Goal: Task Accomplishment & Management: Manage account settings

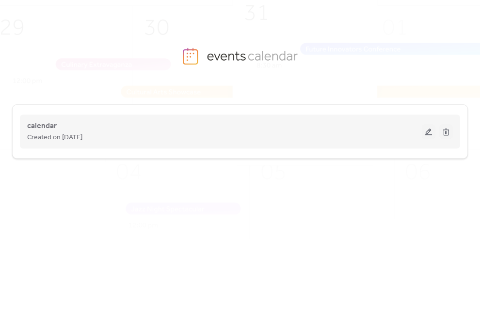
click at [427, 131] on button at bounding box center [429, 131] width 14 height 15
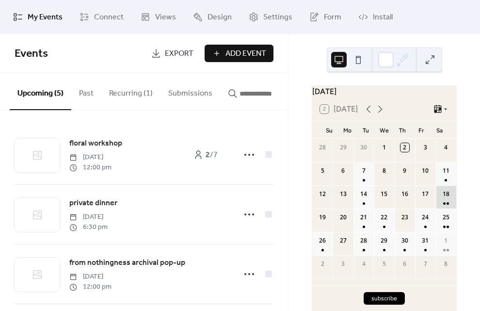
click at [438, 201] on div "18" at bounding box center [446, 196] width 20 height 23
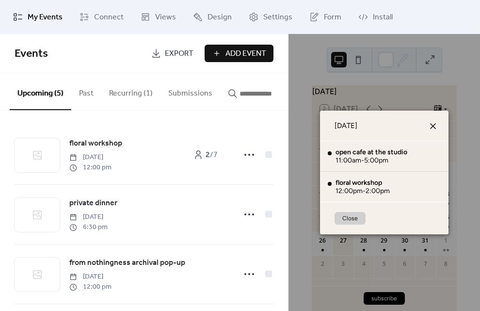
click at [435, 128] on icon at bounding box center [433, 126] width 6 height 6
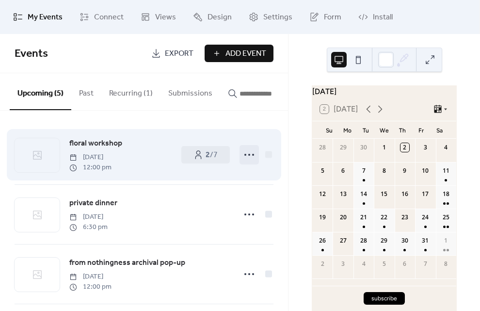
click at [242, 159] on icon at bounding box center [250, 155] width 16 height 16
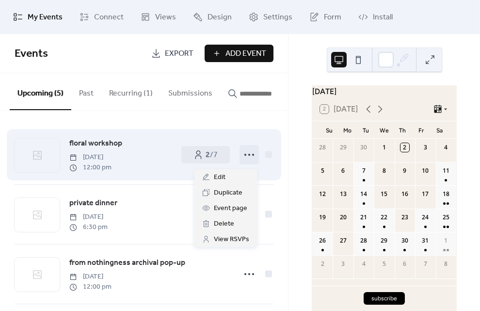
click at [242, 159] on icon at bounding box center [250, 155] width 16 height 16
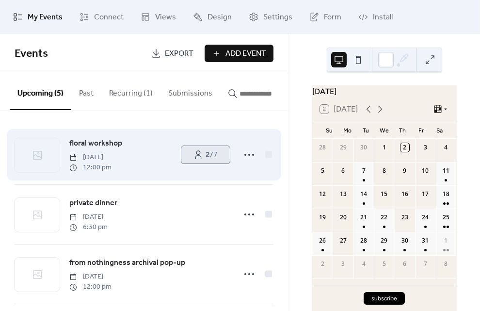
click at [206, 157] on b "2" at bounding box center [208, 154] width 4 height 15
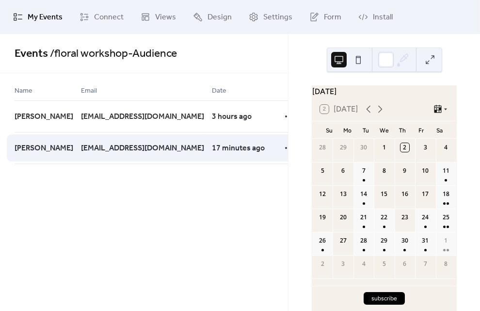
click at [138, 151] on span "sabrinarodlaya@hotmail.com" at bounding box center [142, 149] width 123 height 12
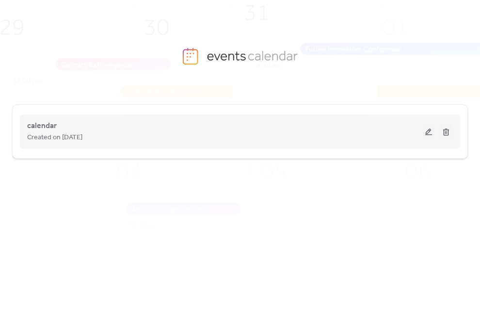
click at [78, 130] on div "calendar Created on [DATE]" at bounding box center [224, 131] width 395 height 23
click at [428, 134] on button at bounding box center [429, 131] width 14 height 15
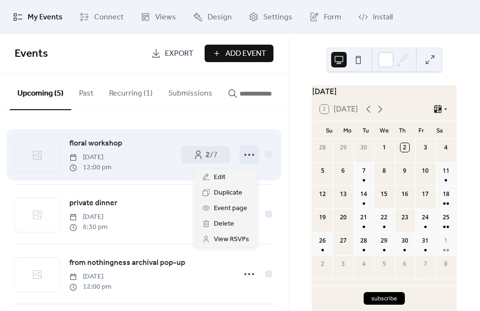
click at [250, 157] on icon at bounding box center [250, 155] width 16 height 16
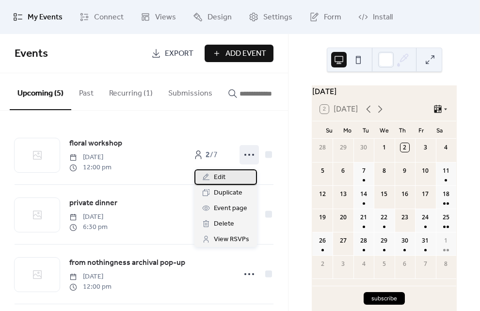
click at [232, 179] on div "Edit" at bounding box center [226, 177] width 63 height 16
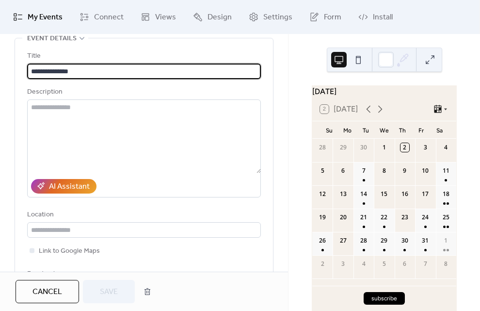
scroll to position [56, 0]
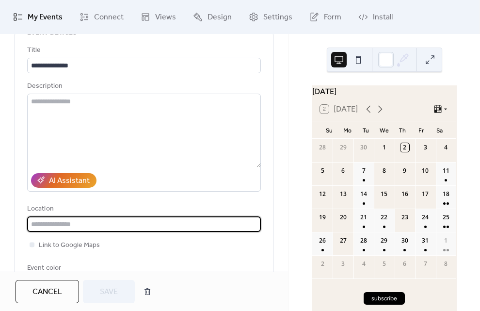
click at [67, 230] on input "text" at bounding box center [144, 224] width 234 height 16
type input "*"
type input "**********"
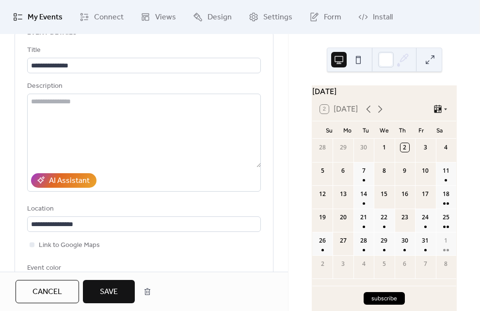
click at [130, 251] on div "**********" at bounding box center [144, 168] width 234 height 246
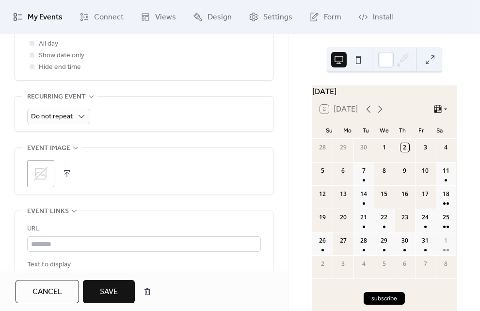
scroll to position [457, 0]
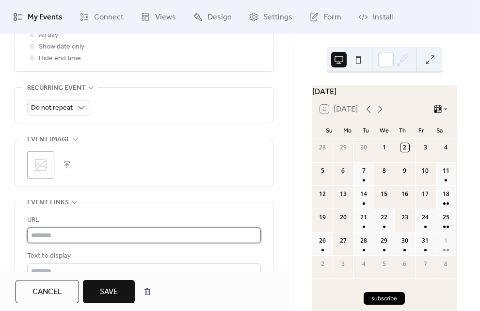
click at [110, 239] on input "text" at bounding box center [144, 236] width 234 height 16
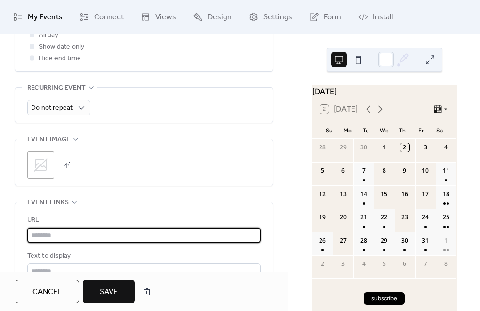
paste input "**********"
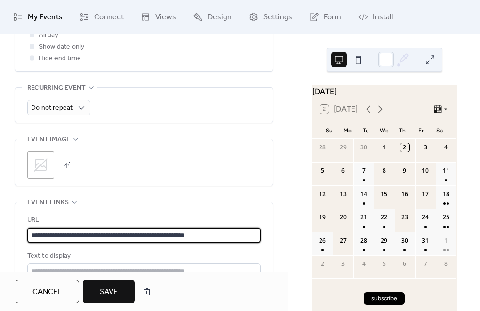
type input "**********"
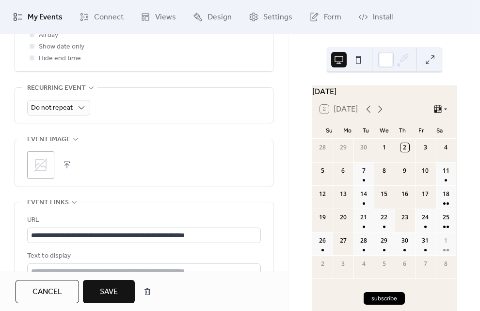
click at [121, 207] on div "**********" at bounding box center [144, 253] width 234 height 103
click at [147, 201] on div "**********" at bounding box center [144, 53] width 259 height 846
click at [44, 163] on icon at bounding box center [41, 165] width 16 height 16
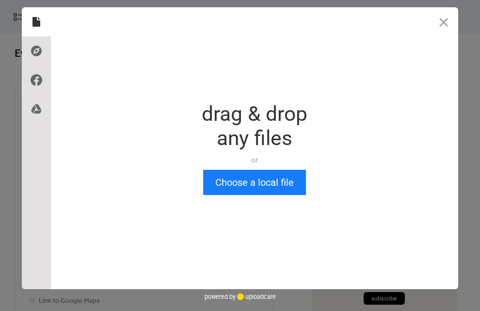
scroll to position [0, 0]
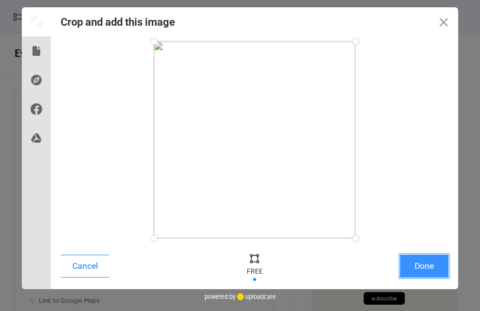
click at [431, 266] on button "Done" at bounding box center [424, 266] width 49 height 23
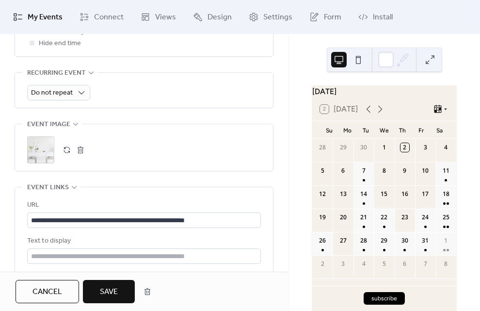
scroll to position [0, 0]
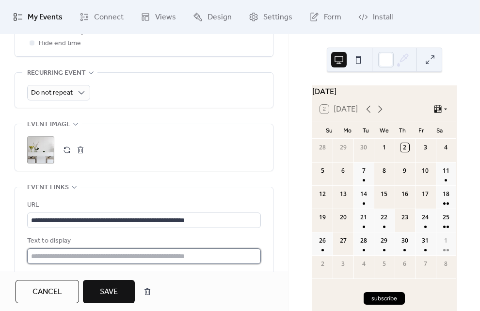
click at [173, 256] on input "text" at bounding box center [144, 256] width 234 height 16
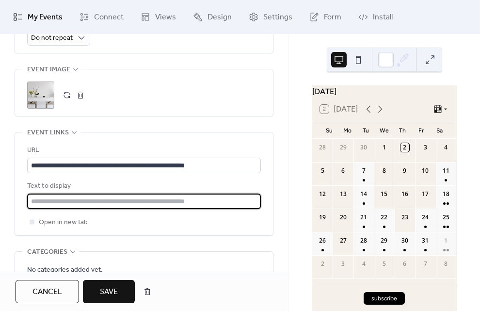
scroll to position [529, 0]
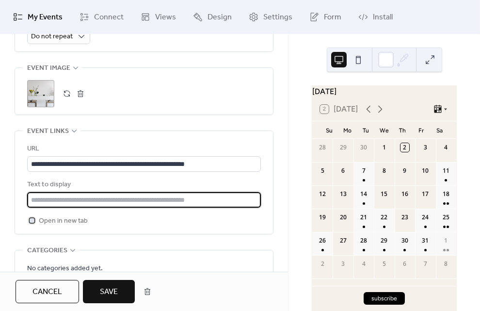
click at [64, 223] on span "Open in new tab" at bounding box center [63, 221] width 49 height 12
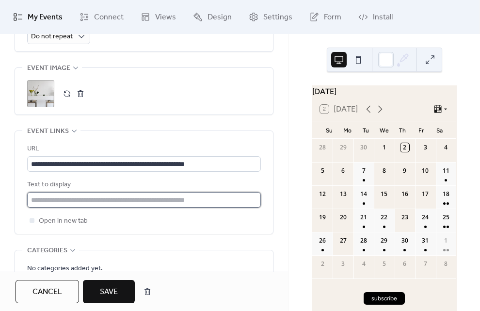
click at [91, 201] on input "text" at bounding box center [144, 200] width 234 height 16
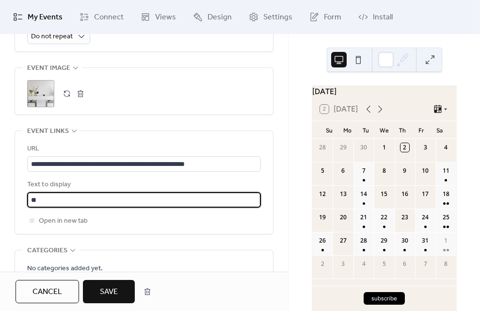
type input "*"
type input "*******"
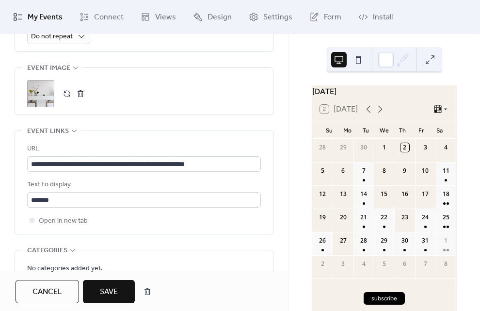
click at [168, 227] on div "**********" at bounding box center [144, 182] width 234 height 103
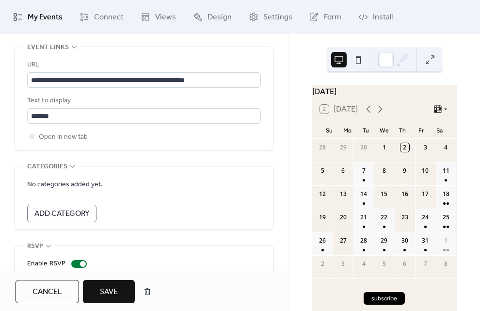
scroll to position [613, 0]
click at [75, 210] on span "Add Category" at bounding box center [61, 214] width 55 height 12
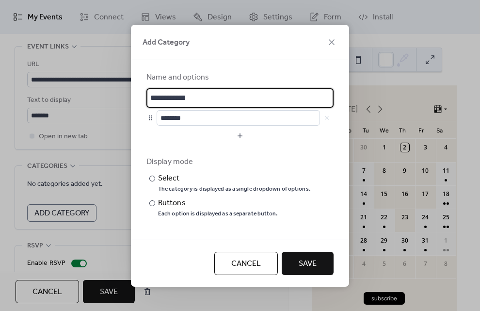
click at [207, 97] on input "**********" at bounding box center [240, 97] width 187 height 19
type input "********"
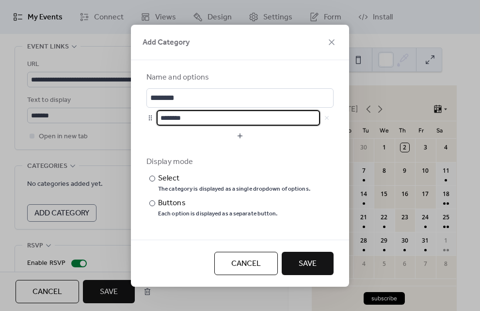
click at [196, 120] on input "********" at bounding box center [238, 118] width 163 height 16
click at [312, 262] on span "Save" at bounding box center [308, 264] width 18 height 12
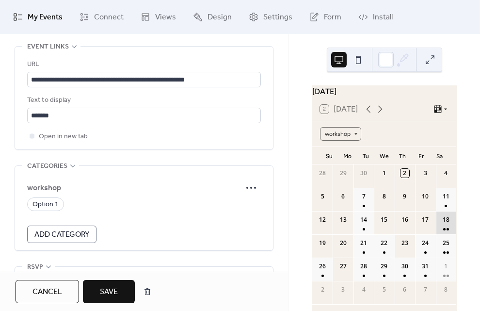
click at [439, 234] on div "18" at bounding box center [446, 222] width 20 height 23
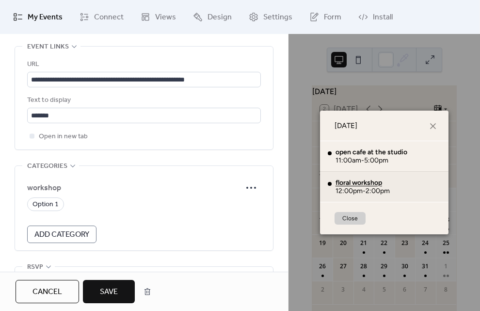
click at [350, 182] on div "floral workshop" at bounding box center [363, 183] width 54 height 8
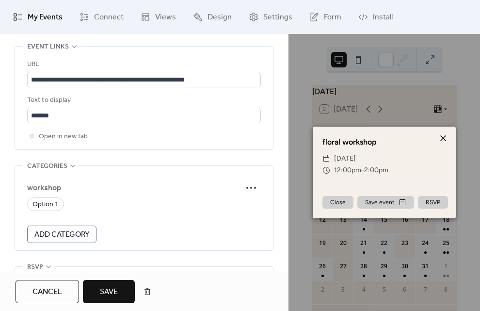
click at [444, 139] on icon at bounding box center [443, 138] width 6 height 6
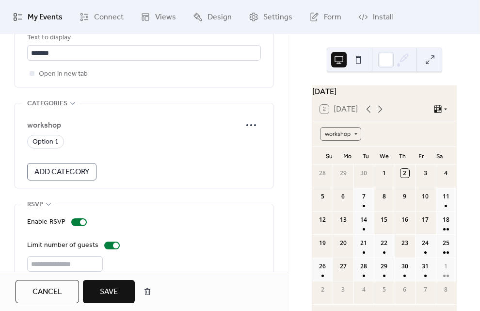
scroll to position [695, 0]
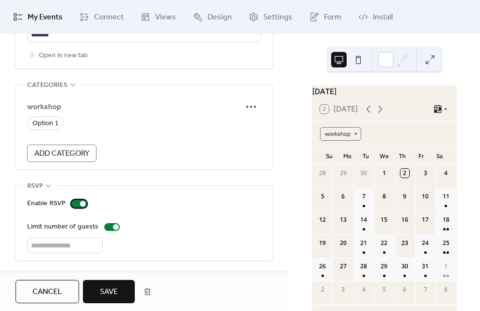
click at [81, 204] on div at bounding box center [83, 204] width 6 height 6
click at [115, 283] on button "Save" at bounding box center [109, 291] width 52 height 23
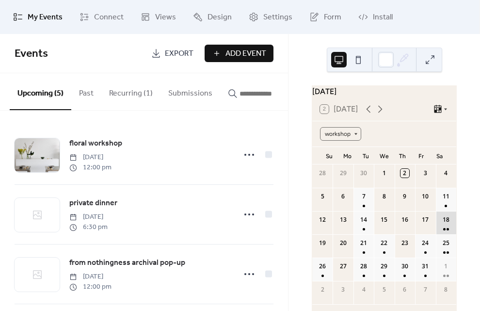
click at [438, 234] on div "18" at bounding box center [446, 222] width 20 height 23
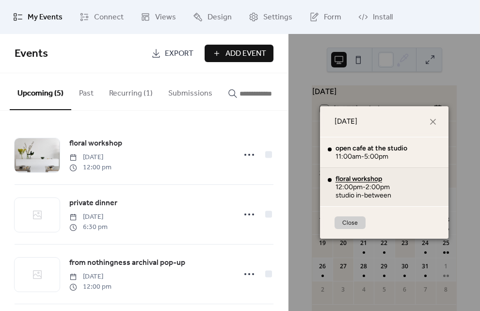
click at [352, 177] on div "floral workshop" at bounding box center [364, 179] width 56 height 8
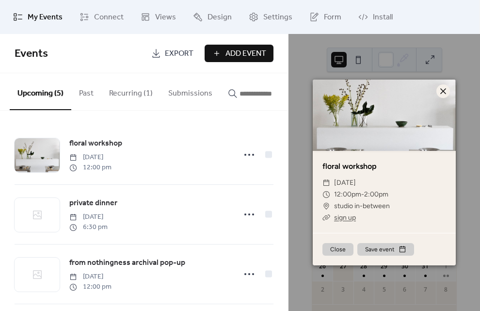
click at [445, 90] on icon at bounding box center [444, 91] width 12 height 12
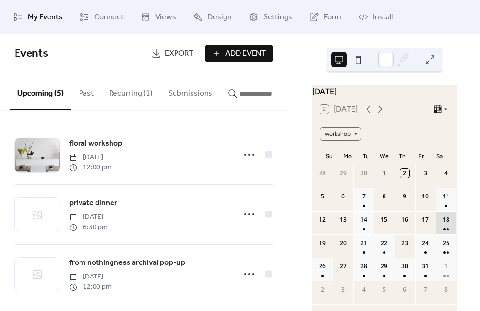
click at [440, 233] on div "18" at bounding box center [446, 222] width 20 height 23
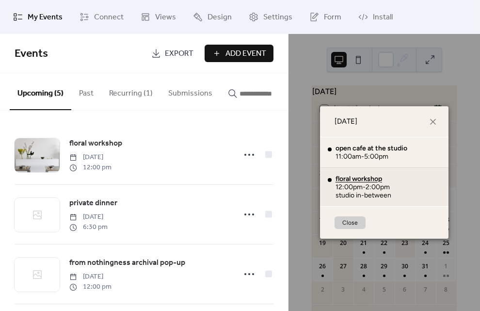
click at [370, 179] on div "floral workshop" at bounding box center [364, 179] width 56 height 8
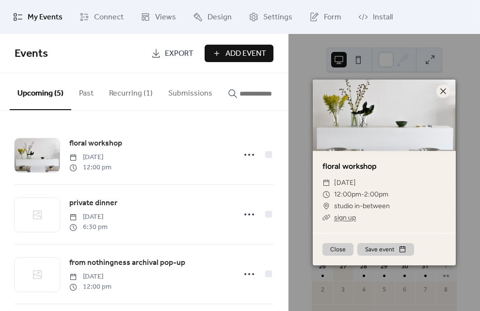
click at [349, 220] on link "sign up" at bounding box center [345, 217] width 22 height 8
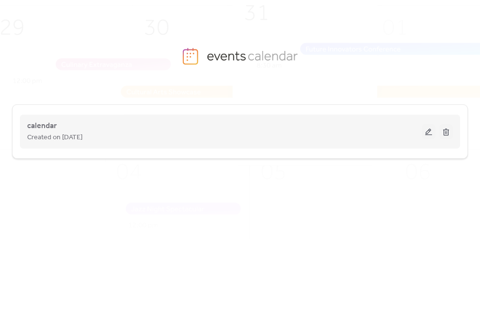
click at [76, 129] on div "calendar Created on [DATE]" at bounding box center [224, 131] width 395 height 23
click at [425, 133] on button at bounding box center [429, 131] width 14 height 15
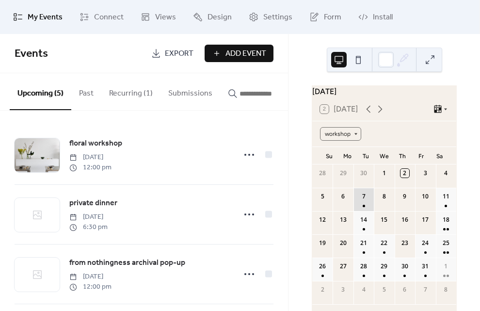
click at [365, 210] on div "7" at bounding box center [364, 199] width 20 height 23
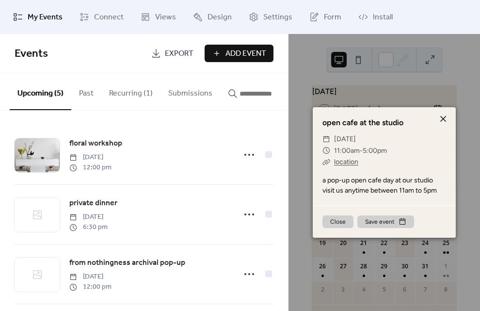
click at [445, 118] on icon at bounding box center [444, 119] width 12 height 12
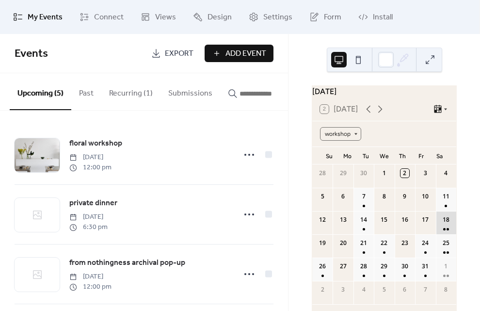
click at [437, 232] on div "18" at bounding box center [446, 222] width 20 height 23
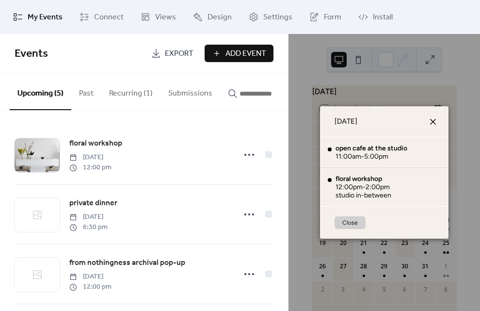
click at [434, 122] on icon at bounding box center [433, 122] width 12 height 12
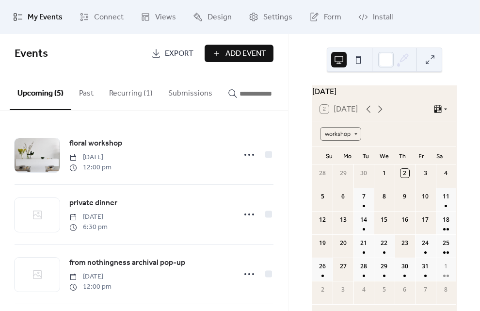
click at [126, 88] on button "Recurring (1)" at bounding box center [130, 91] width 59 height 36
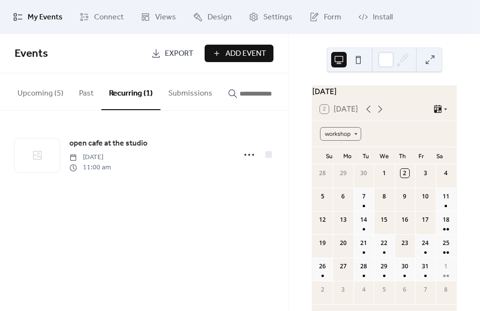
click at [92, 90] on button "Past" at bounding box center [86, 91] width 30 height 36
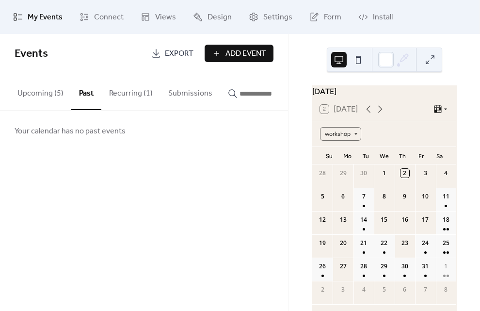
click at [98, 133] on span "Your calendar has no past events" at bounding box center [70, 132] width 111 height 12
click at [57, 105] on button "Upcoming (5)" at bounding box center [41, 91] width 62 height 36
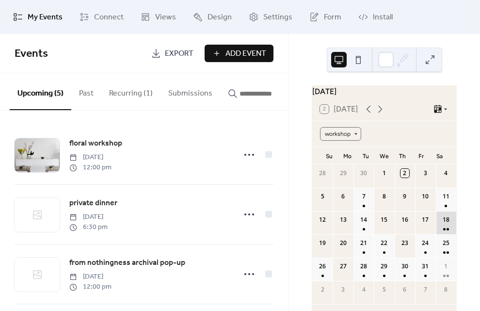
click at [438, 230] on div "18" at bounding box center [446, 222] width 20 height 23
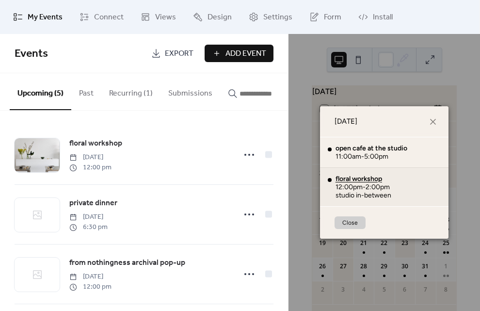
click at [372, 178] on div "floral workshop" at bounding box center [364, 179] width 56 height 8
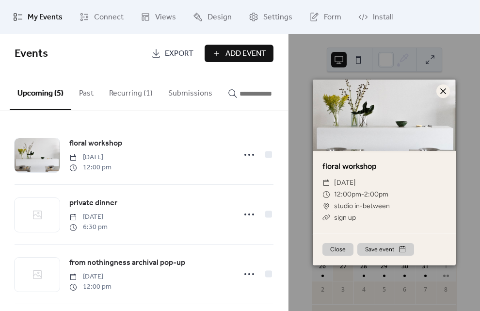
click at [446, 92] on icon at bounding box center [444, 91] width 12 height 12
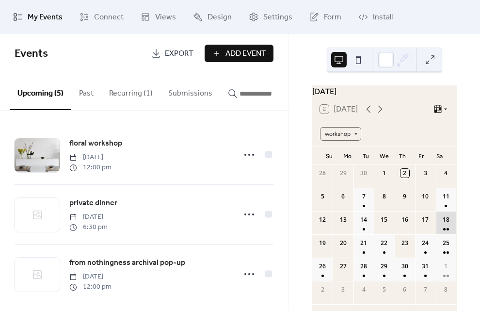
click at [436, 231] on div "18" at bounding box center [446, 222] width 20 height 23
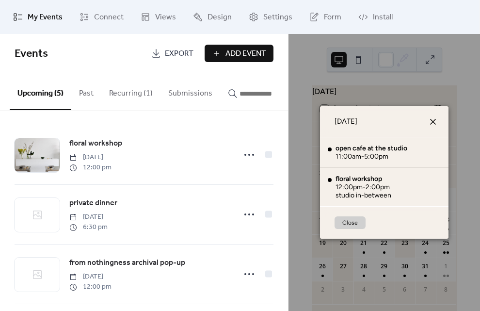
click at [434, 122] on icon at bounding box center [433, 122] width 6 height 6
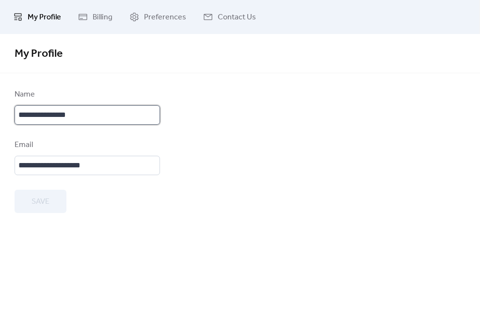
click at [91, 119] on input "**********" at bounding box center [88, 114] width 146 height 19
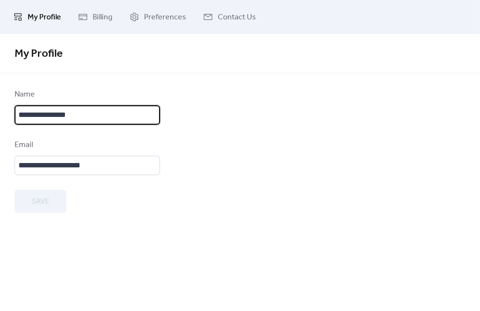
click at [91, 119] on input "**********" at bounding box center [88, 114] width 146 height 19
click at [18, 115] on input "**********" at bounding box center [88, 114] width 146 height 19
type input "**********"
click at [37, 208] on span "Save" at bounding box center [41, 202] width 18 height 12
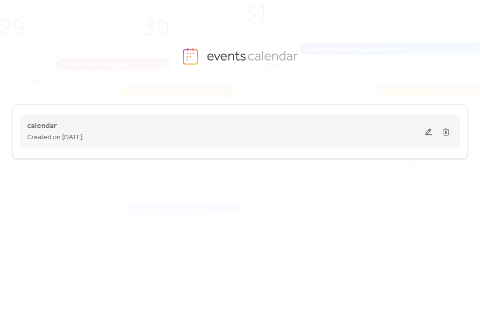
click at [101, 125] on div "calendar Created on [DATE]" at bounding box center [224, 131] width 395 height 23
click at [426, 133] on button at bounding box center [429, 131] width 14 height 15
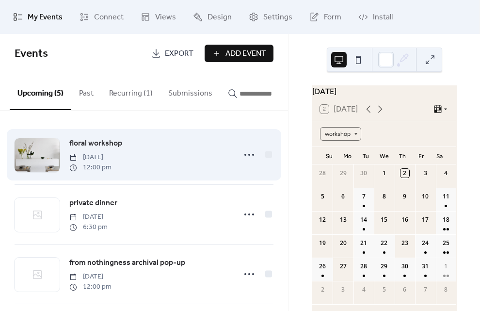
click at [112, 154] on span "[DATE]" at bounding box center [90, 157] width 42 height 10
click at [99, 145] on span "floral workshop" at bounding box center [95, 144] width 53 height 12
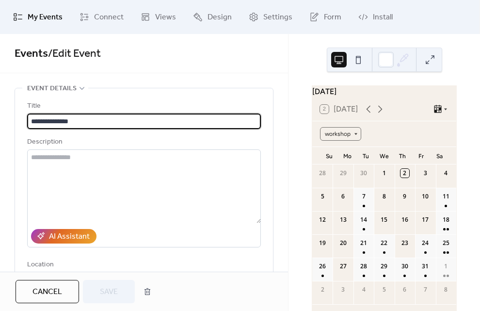
click at [38, 16] on span "My Events" at bounding box center [45, 18] width 35 height 12
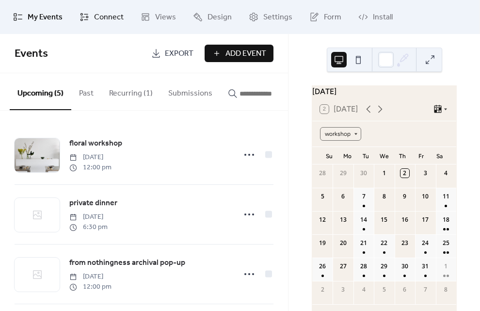
click at [101, 15] on span "Connect" at bounding box center [109, 18] width 30 height 12
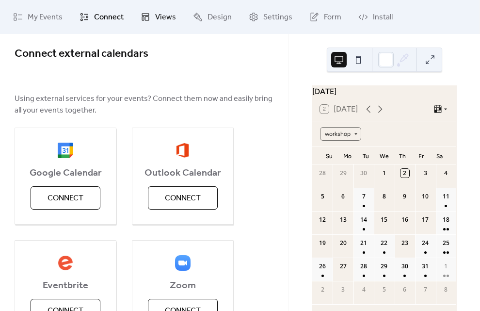
click at [159, 15] on span "Views" at bounding box center [165, 18] width 21 height 12
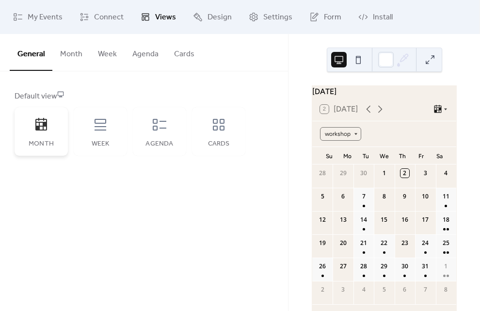
click at [34, 130] on icon at bounding box center [41, 125] width 16 height 16
click at [79, 56] on button "Month" at bounding box center [71, 52] width 38 height 36
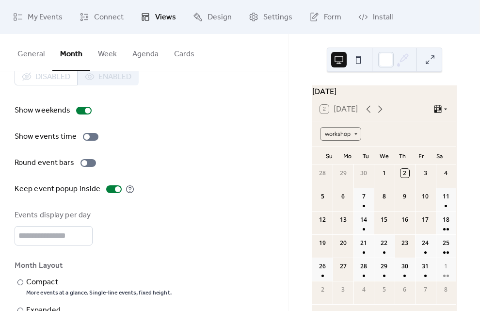
scroll to position [23, 0]
click at [84, 136] on div at bounding box center [87, 136] width 6 height 6
click at [366, 209] on div "7" at bounding box center [364, 199] width 20 height 23
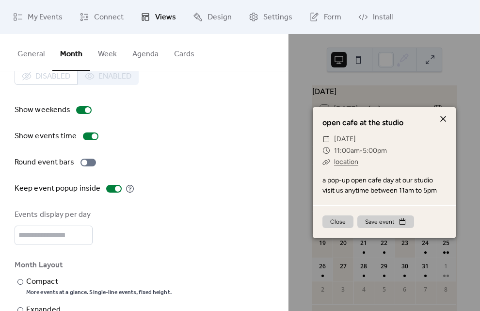
click at [442, 117] on icon at bounding box center [443, 119] width 6 height 6
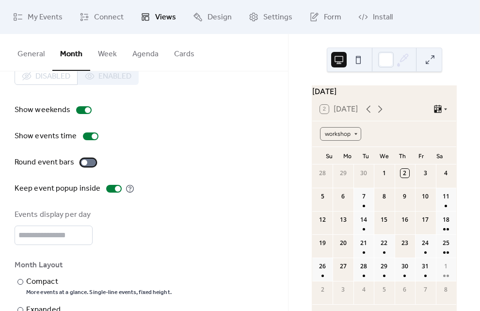
click at [82, 164] on div at bounding box center [84, 163] width 6 height 6
click at [82, 164] on div at bounding box center [89, 163] width 16 height 8
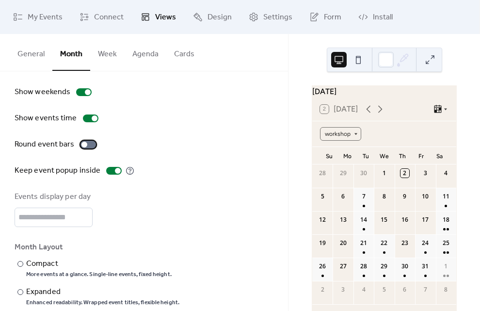
scroll to position [56, 0]
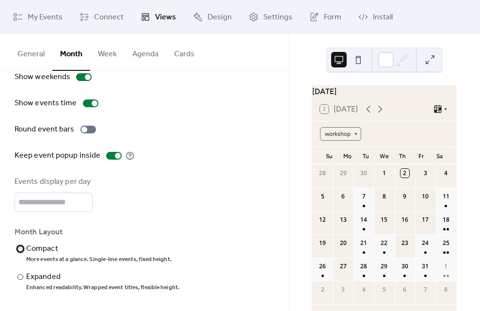
click at [18, 251] on div at bounding box center [20, 249] width 6 height 6
click at [19, 275] on div at bounding box center [20, 277] width 6 height 6
click at [127, 47] on button "Agenda" at bounding box center [146, 52] width 42 height 36
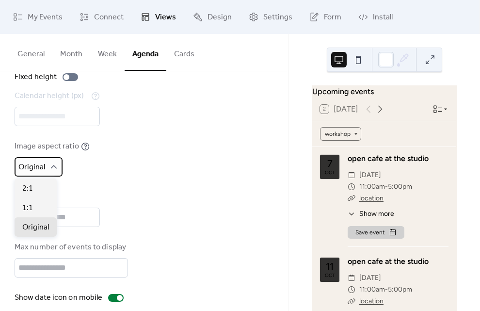
click at [56, 168] on icon at bounding box center [54, 167] width 10 height 10
click at [86, 188] on div "Disabled Enabled Fixed height Calendar height (px) *** Image aspect ratio Origi…" at bounding box center [144, 181] width 259 height 295
click at [45, 182] on div "2:1" at bounding box center [36, 188] width 42 height 19
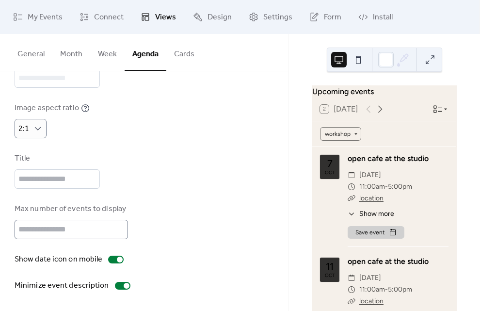
scroll to position [1, 0]
click at [188, 53] on button "Cards" at bounding box center [184, 52] width 36 height 36
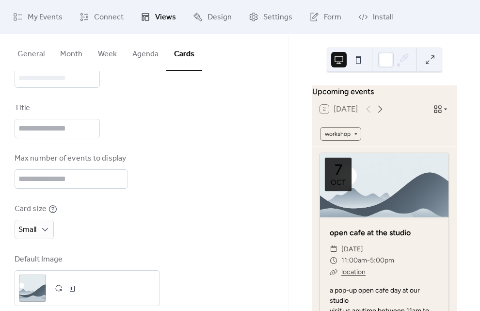
click at [118, 61] on button "Week" at bounding box center [107, 52] width 34 height 36
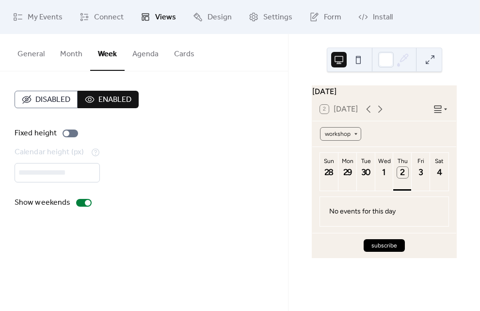
click at [70, 57] on button "Month" at bounding box center [71, 52] width 38 height 36
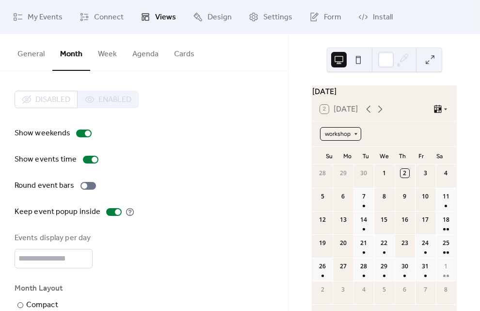
click at [357, 139] on div "workshop" at bounding box center [340, 134] width 41 height 14
click at [344, 152] on span "Option 1" at bounding box center [339, 153] width 22 height 9
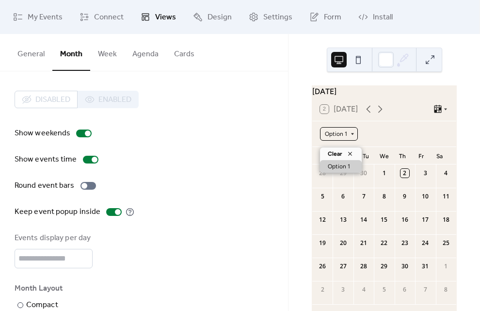
click at [352, 138] on div "Option 1" at bounding box center [339, 134] width 38 height 14
click at [340, 155] on span "Clear" at bounding box center [335, 153] width 15 height 9
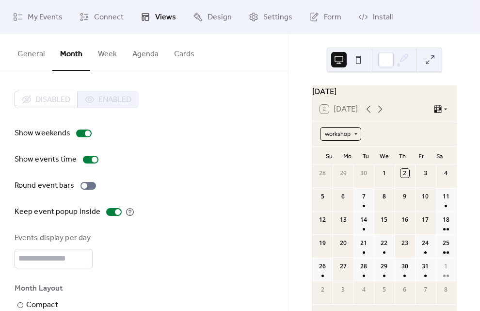
click at [354, 141] on div "workshop" at bounding box center [340, 134] width 41 height 14
click at [354, 138] on div "workshop" at bounding box center [340, 134] width 41 height 14
click at [19, 55] on button "General" at bounding box center [31, 52] width 43 height 36
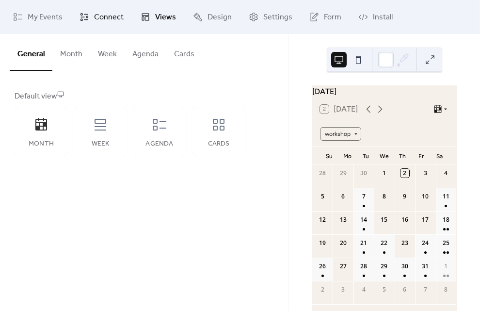
click at [94, 19] on span "Connect" at bounding box center [109, 18] width 30 height 12
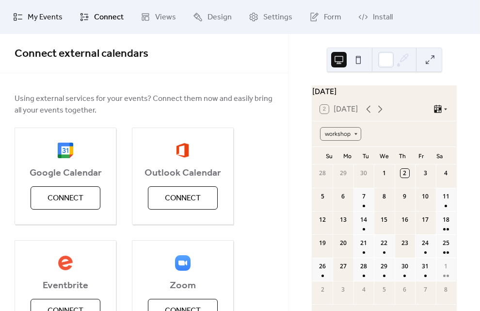
click at [52, 15] on span "My Events" at bounding box center [45, 18] width 35 height 12
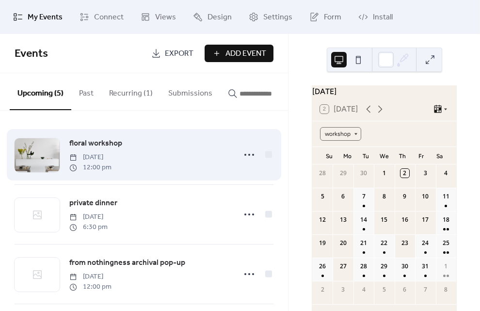
click at [164, 172] on div "floral workshop [DATE] 12:00 pm" at bounding box center [149, 154] width 161 height 35
click at [248, 156] on circle at bounding box center [249, 155] width 2 height 2
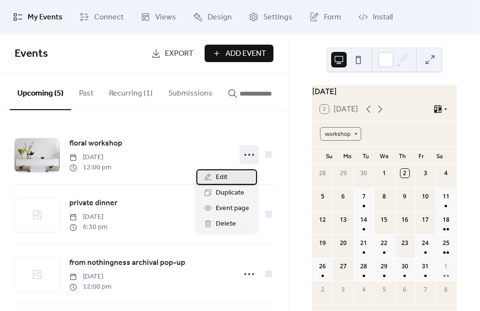
click at [235, 181] on div "Edit" at bounding box center [226, 177] width 61 height 16
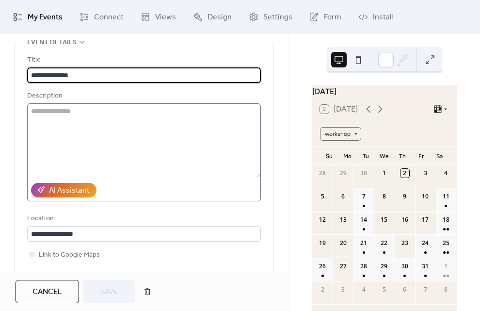
scroll to position [50, 0]
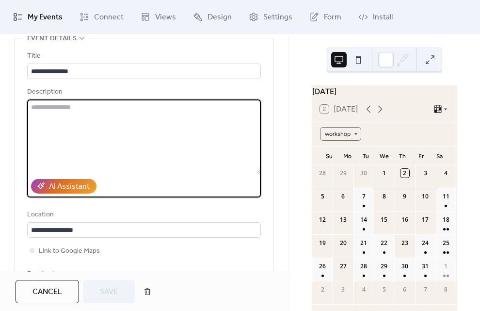
click at [140, 145] on textarea at bounding box center [144, 136] width 234 height 74
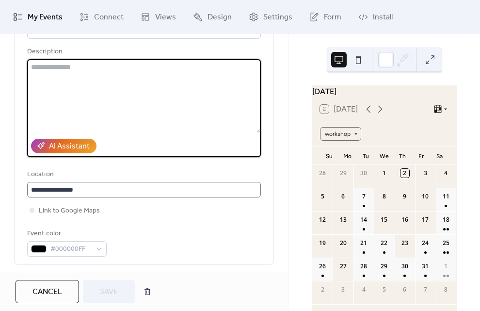
scroll to position [0, 0]
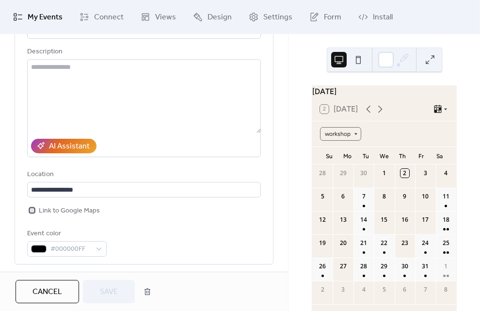
click at [31, 212] on div at bounding box center [32, 210] width 5 height 5
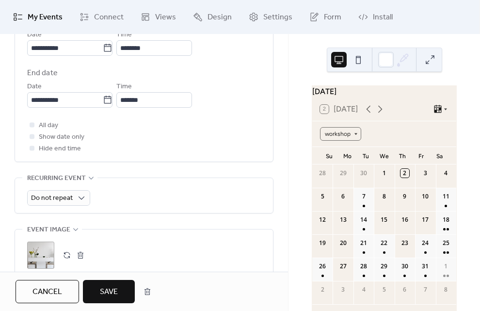
scroll to position [371, 0]
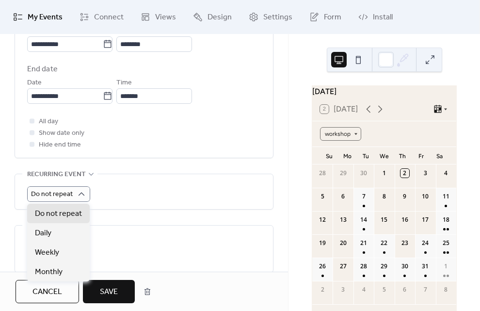
click at [114, 194] on div "Do not repeat" at bounding box center [144, 194] width 234 height 16
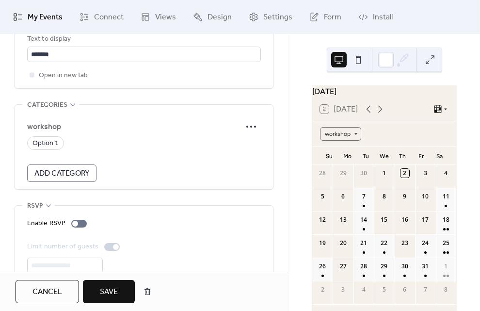
scroll to position [676, 0]
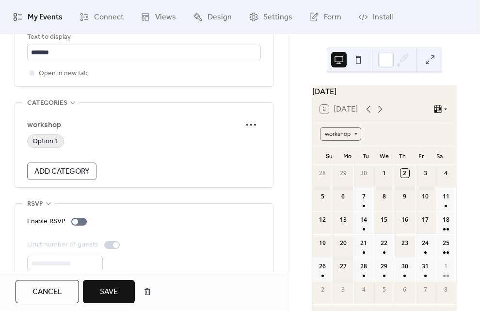
click at [53, 141] on span "Option 1" at bounding box center [46, 142] width 26 height 12
click at [247, 123] on icon at bounding box center [252, 125] width 16 height 16
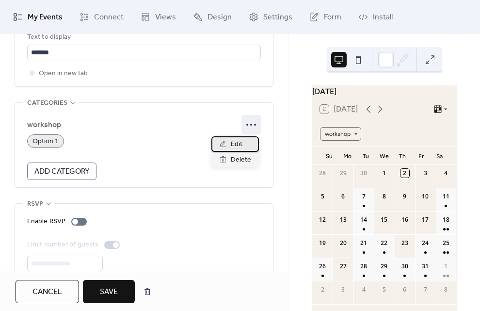
click at [244, 144] on div "Edit" at bounding box center [236, 144] width 48 height 16
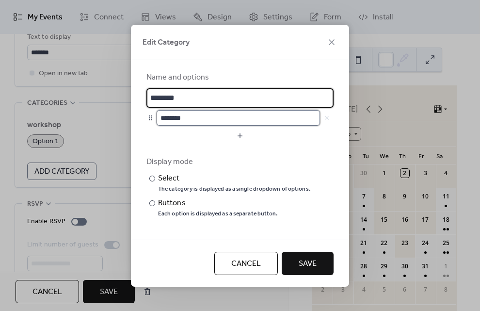
click at [190, 119] on input "********" at bounding box center [238, 118] width 163 height 16
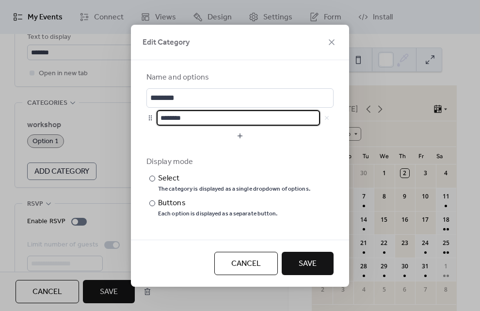
click at [190, 119] on input "********" at bounding box center [238, 118] width 163 height 16
type input "******"
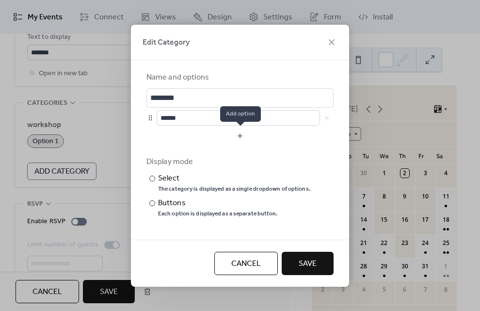
click at [242, 139] on button "button" at bounding box center [240, 136] width 187 height 16
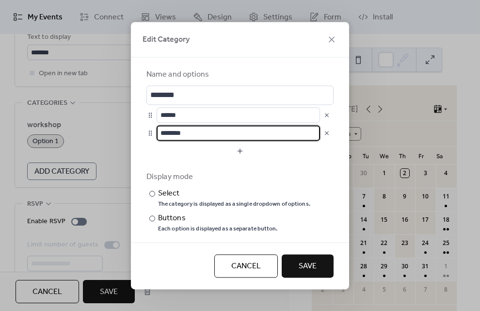
click at [221, 136] on input "********" at bounding box center [238, 133] width 163 height 16
click at [170, 131] on input "********" at bounding box center [238, 133] width 163 height 16
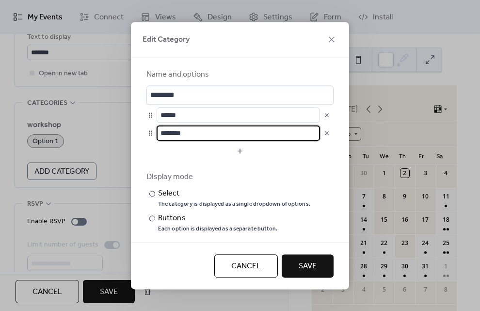
type input "********"
click at [286, 159] on form "Name and options ******** ****** ******** Display mode ​ Select The category is…" at bounding box center [240, 156] width 187 height 174
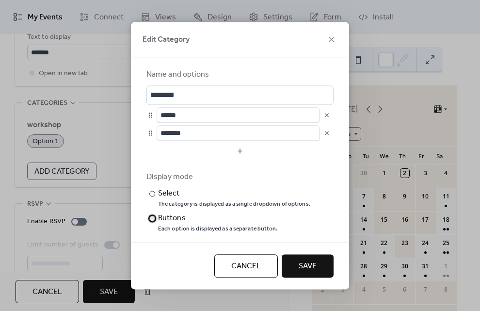
click at [151, 221] on div "​" at bounding box center [152, 218] width 10 height 12
click at [312, 278] on div "Cancel Save" at bounding box center [240, 265] width 218 height 47
click at [311, 268] on span "Save" at bounding box center [308, 266] width 18 height 12
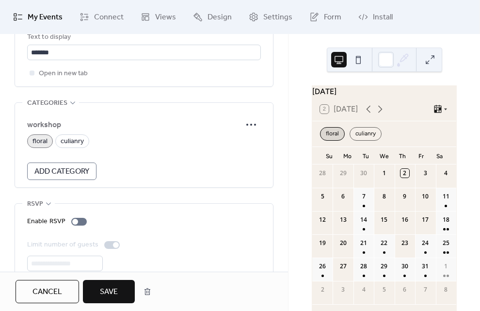
click at [339, 141] on div "floral" at bounding box center [332, 134] width 25 height 14
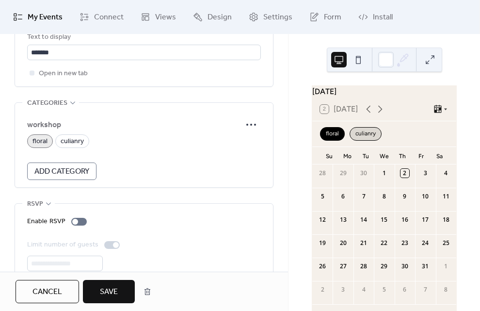
click at [365, 141] on div "culianry" at bounding box center [366, 134] width 32 height 14
click at [335, 140] on div "floral" at bounding box center [332, 134] width 25 height 14
click at [355, 141] on div "culianry" at bounding box center [366, 134] width 32 height 14
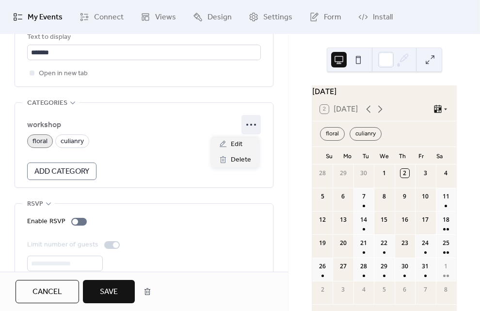
click at [247, 125] on icon at bounding box center [252, 125] width 16 height 16
click at [244, 144] on div "Edit" at bounding box center [236, 144] width 48 height 16
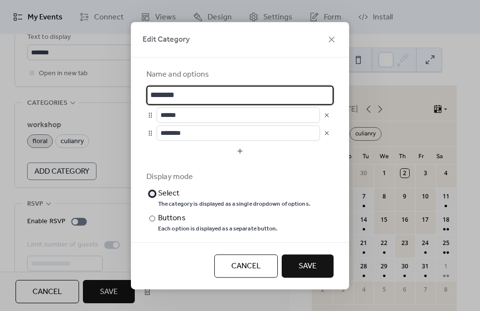
click at [179, 191] on div "Select" at bounding box center [233, 194] width 150 height 12
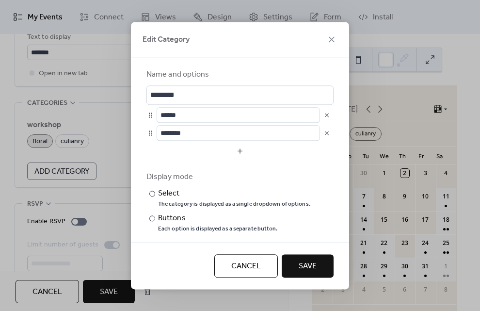
click at [299, 262] on span "Save" at bounding box center [308, 266] width 18 height 12
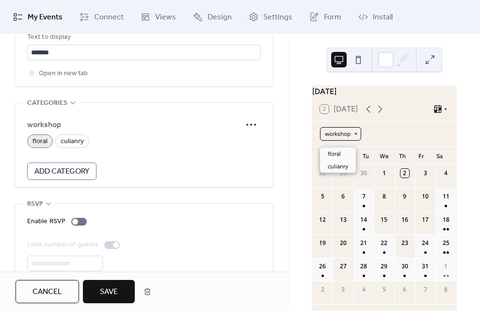
click at [351, 138] on div "workshop" at bounding box center [340, 134] width 41 height 14
click at [334, 155] on span "floral" at bounding box center [334, 153] width 13 height 9
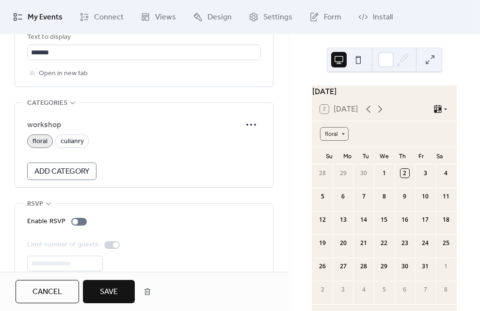
click at [349, 140] on div "floral" at bounding box center [384, 134] width 129 height 14
click at [342, 140] on div "floral" at bounding box center [334, 134] width 29 height 14
click at [338, 150] on span "Clear" at bounding box center [335, 153] width 15 height 9
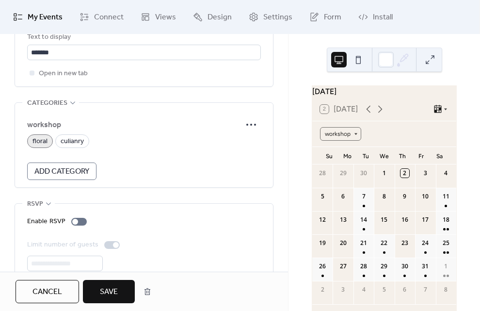
scroll to position [695, 0]
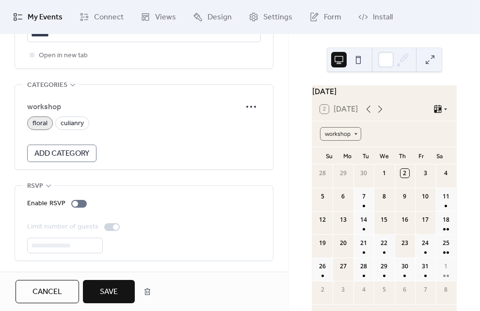
click at [65, 154] on span "Add Category" at bounding box center [61, 154] width 55 height 12
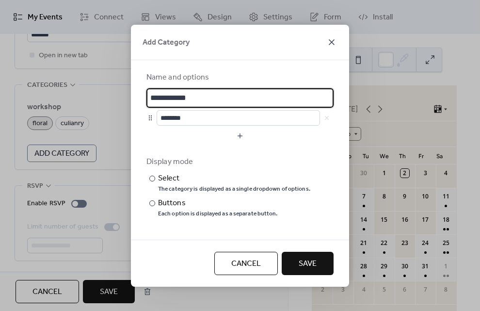
click at [328, 44] on icon at bounding box center [332, 42] width 12 height 12
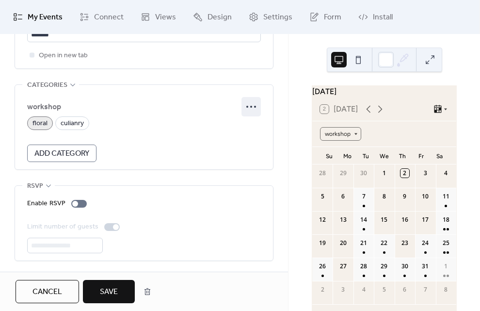
click at [250, 105] on icon at bounding box center [252, 107] width 16 height 16
click at [241, 139] on span "Delete" at bounding box center [241, 141] width 20 height 12
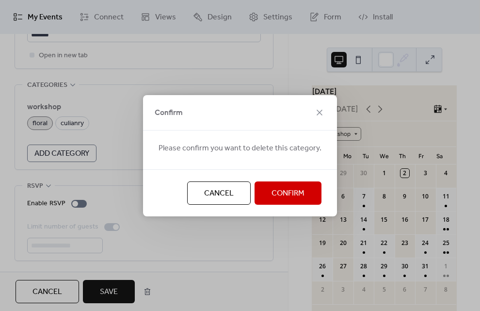
click at [277, 194] on span "Confirm" at bounding box center [288, 194] width 33 height 12
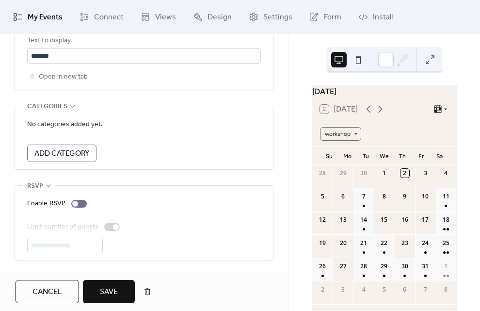
scroll to position [674, 0]
click at [110, 290] on span "Save" at bounding box center [109, 292] width 18 height 12
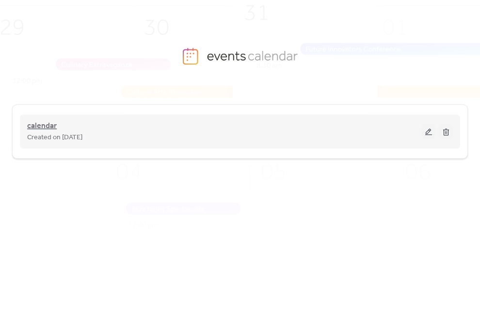
click at [54, 130] on span "calendar" at bounding box center [42, 126] width 30 height 12
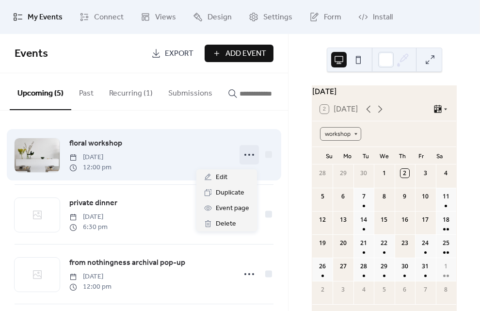
click at [242, 160] on icon at bounding box center [250, 155] width 16 height 16
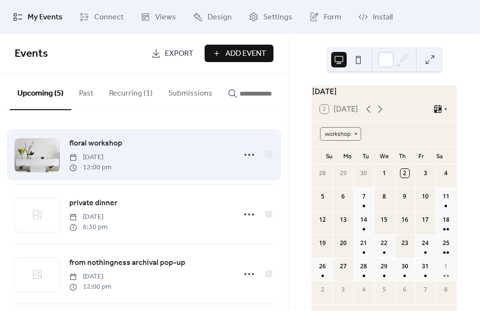
click at [103, 146] on span "floral workshop" at bounding box center [95, 144] width 53 height 12
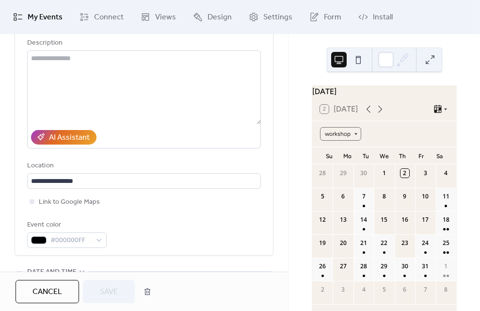
scroll to position [11, 0]
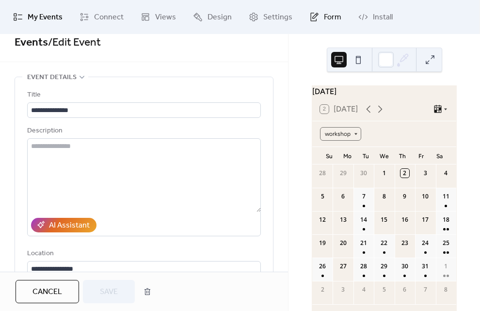
click at [315, 20] on link "Form" at bounding box center [325, 17] width 47 height 26
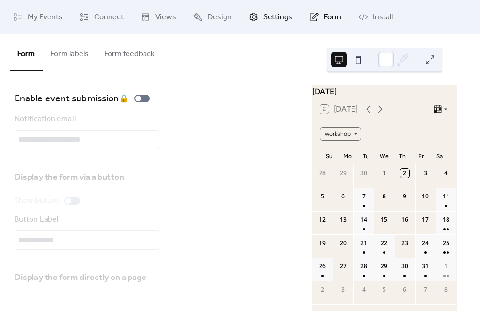
click at [270, 15] on span "Settings" at bounding box center [277, 18] width 29 height 12
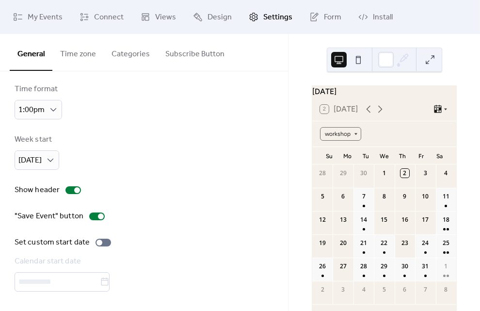
scroll to position [57, 0]
click at [200, 59] on button "Subscribe Button" at bounding box center [195, 52] width 75 height 36
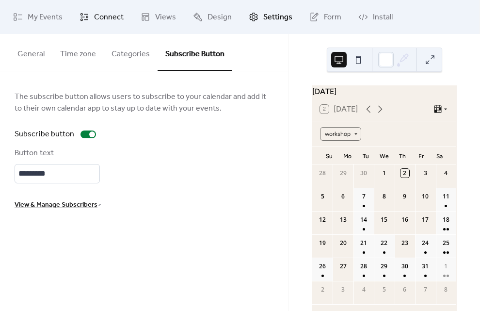
click at [107, 17] on span "Connect" at bounding box center [109, 18] width 30 height 12
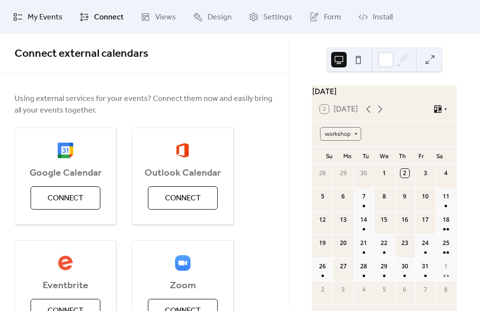
click at [28, 17] on span "My Events" at bounding box center [45, 18] width 35 height 12
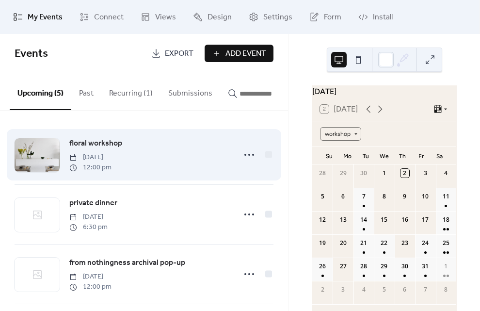
click at [27, 157] on div at bounding box center [37, 155] width 45 height 34
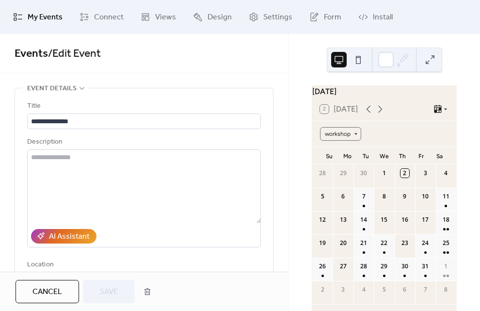
click at [26, 15] on link "My Events" at bounding box center [38, 17] width 64 height 26
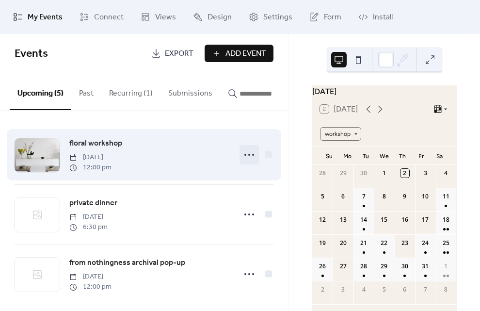
click at [247, 157] on icon at bounding box center [250, 155] width 16 height 16
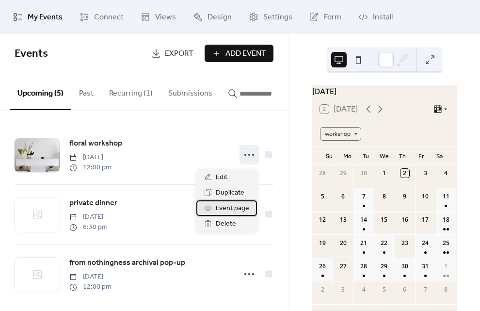
click at [239, 212] on span "Event page" at bounding box center [232, 209] width 33 height 12
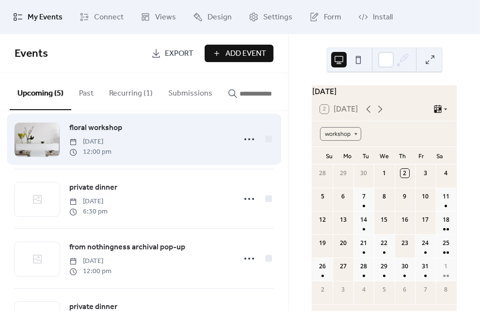
scroll to position [11, 0]
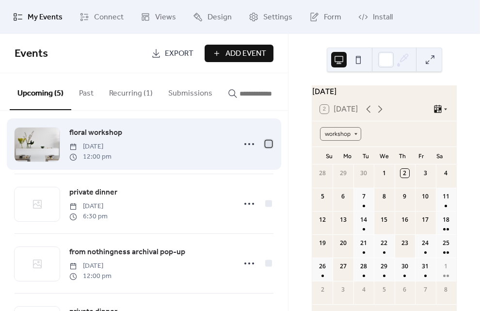
click at [267, 147] on div at bounding box center [268, 143] width 7 height 7
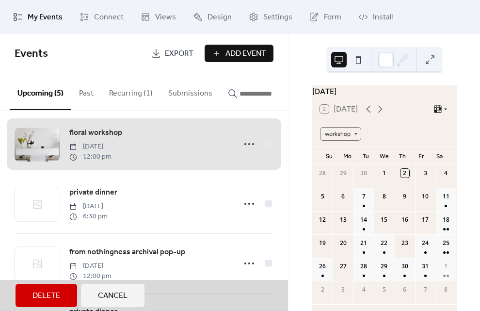
click at [267, 147] on div "floral workshop [DATE] 12:00 pm" at bounding box center [144, 143] width 259 height 59
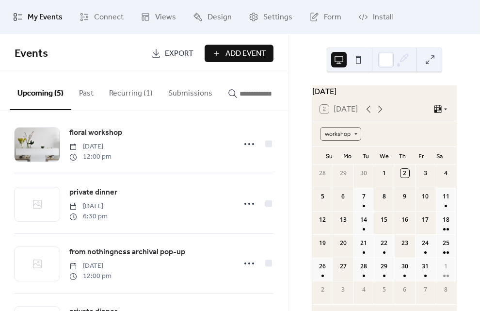
click at [92, 91] on button "Past" at bounding box center [86, 91] width 30 height 36
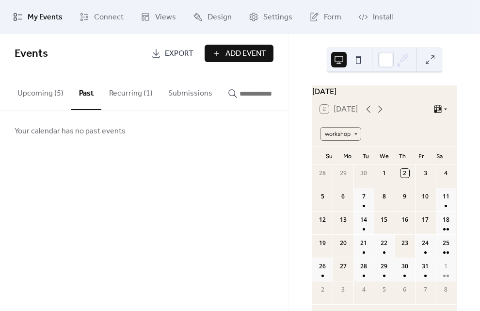
click at [118, 94] on button "Recurring (1)" at bounding box center [130, 91] width 59 height 36
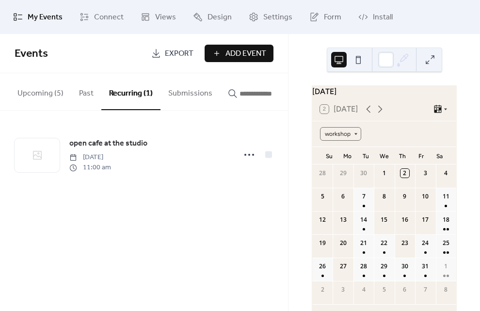
click at [198, 96] on button "Submissions" at bounding box center [191, 91] width 60 height 36
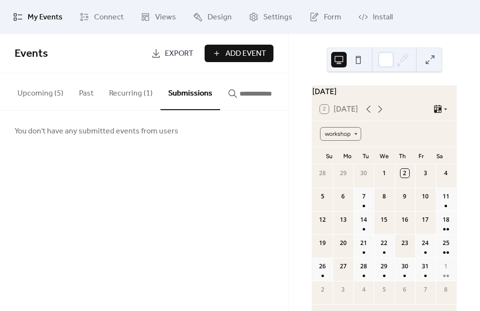
click at [245, 98] on input "button" at bounding box center [269, 94] width 58 height 12
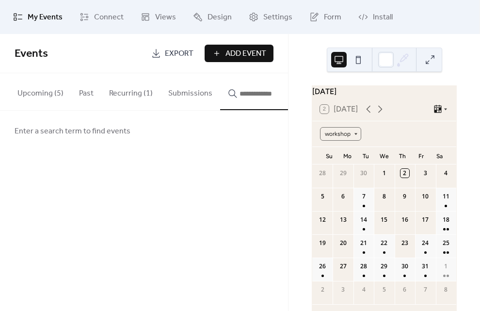
click at [210, 97] on button "Submissions" at bounding box center [191, 91] width 60 height 36
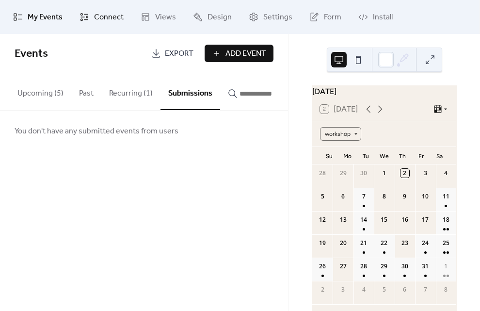
click at [95, 9] on link "Connect" at bounding box center [101, 17] width 59 height 26
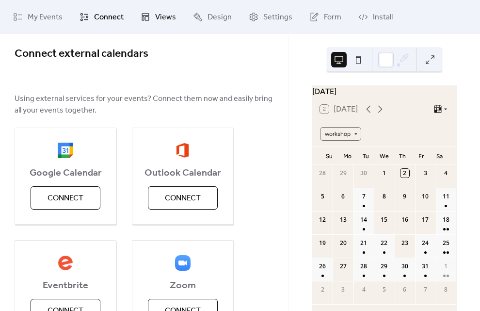
click at [161, 16] on span "Views" at bounding box center [165, 18] width 21 height 12
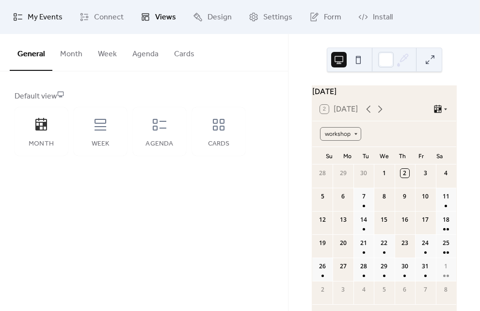
click at [33, 15] on span "My Events" at bounding box center [45, 18] width 35 height 12
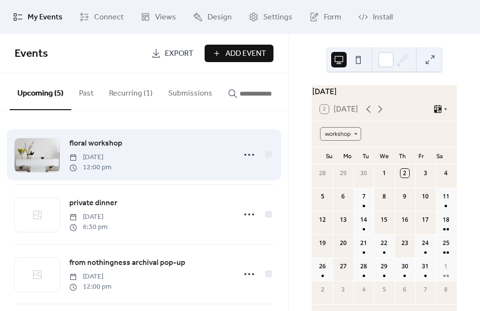
click at [51, 171] on div at bounding box center [37, 155] width 45 height 34
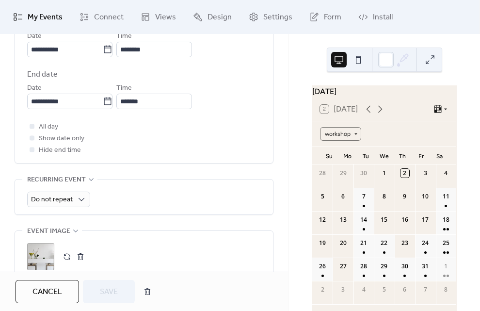
scroll to position [695, 0]
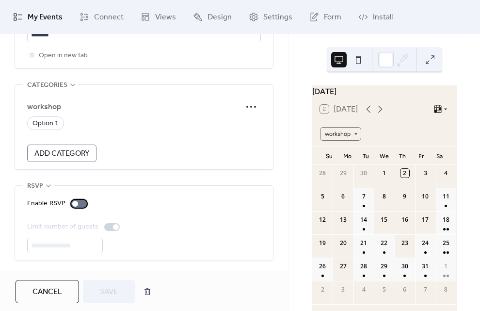
click at [78, 201] on div at bounding box center [79, 204] width 16 height 8
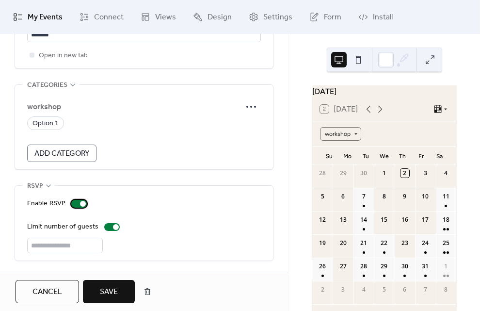
click at [81, 202] on div at bounding box center [83, 204] width 6 height 6
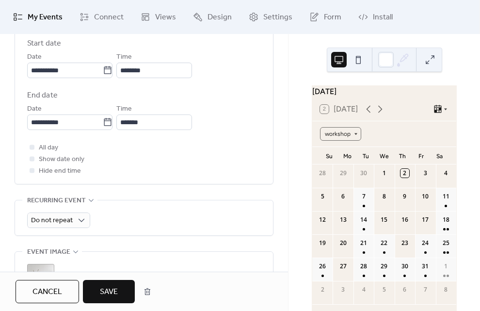
scroll to position [284, 0]
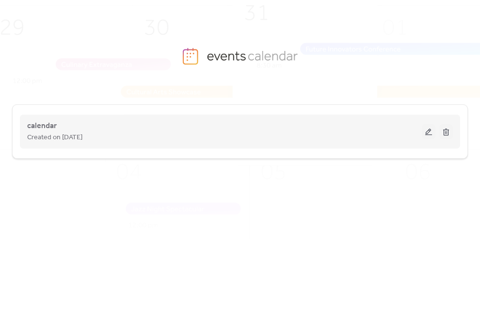
click at [139, 146] on div "calendar Created on [DATE]" at bounding box center [240, 131] width 426 height 39
click at [431, 131] on button at bounding box center [429, 131] width 14 height 15
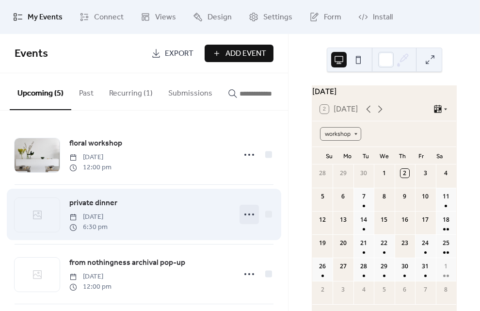
click at [244, 218] on icon at bounding box center [250, 215] width 16 height 16
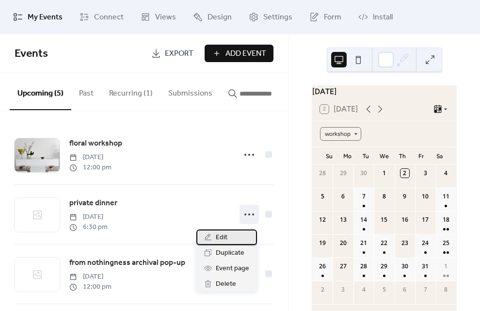
click at [235, 236] on div "Edit" at bounding box center [226, 237] width 61 height 16
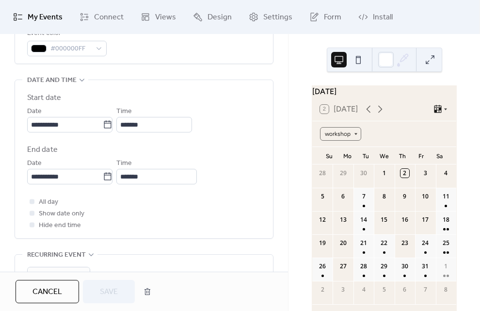
scroll to position [296, 0]
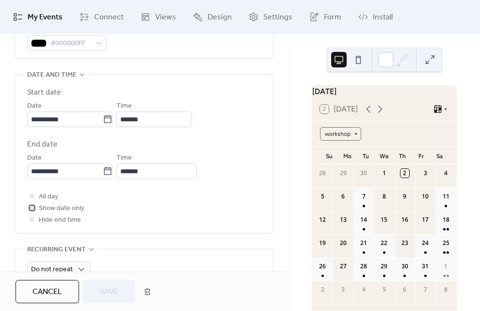
click at [32, 207] on div at bounding box center [32, 207] width 5 height 5
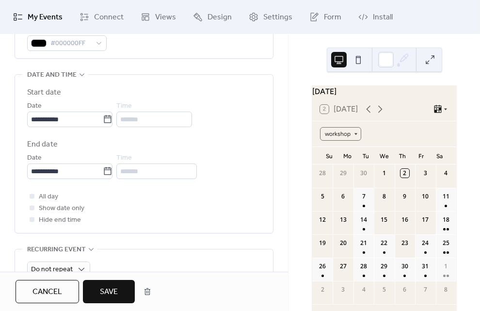
click at [114, 301] on button "Save" at bounding box center [109, 291] width 52 height 23
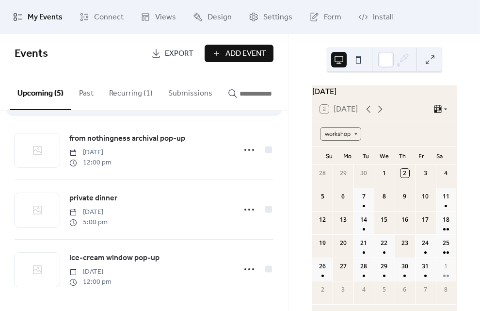
scroll to position [130, 0]
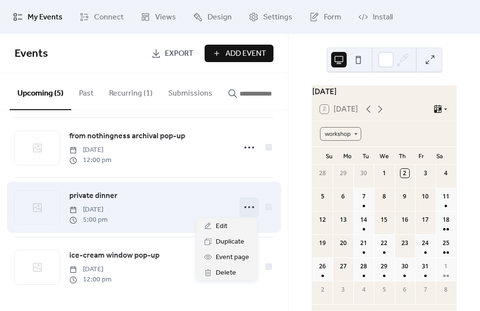
click at [248, 204] on icon at bounding box center [250, 207] width 16 height 16
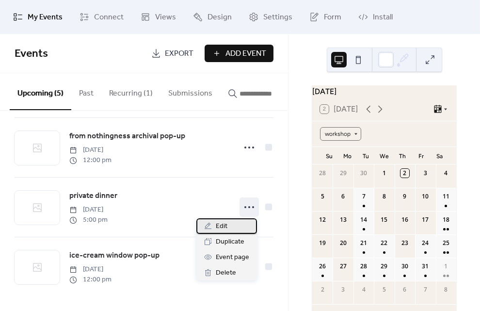
click at [241, 224] on div "Edit" at bounding box center [226, 226] width 61 height 16
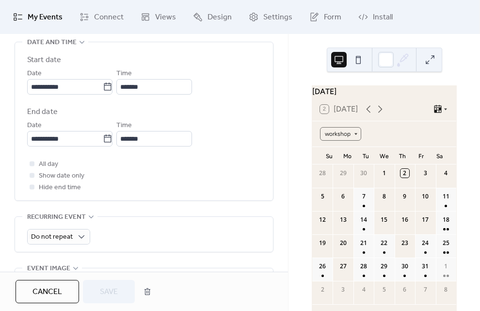
scroll to position [343, 0]
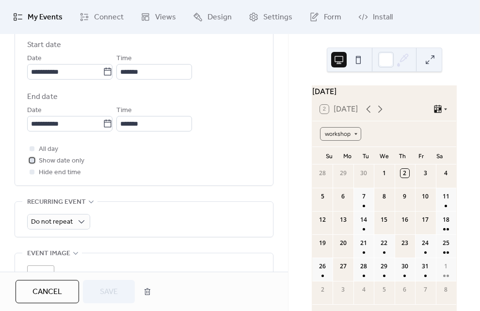
click at [32, 159] on div at bounding box center [32, 160] width 5 height 5
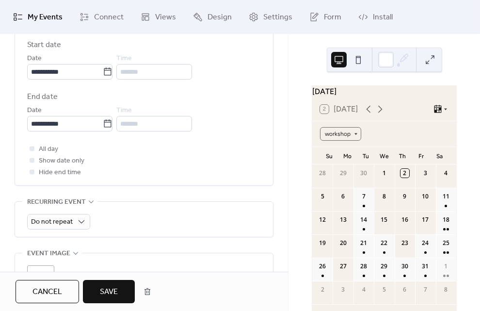
click at [105, 287] on span "Save" at bounding box center [109, 292] width 18 height 12
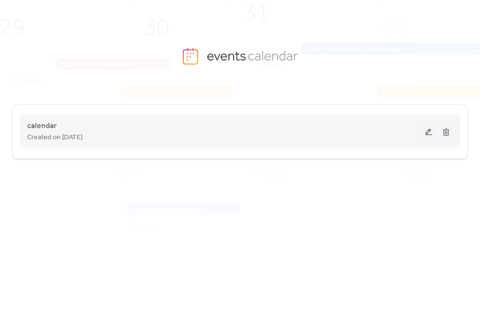
click at [427, 137] on button at bounding box center [429, 131] width 14 height 15
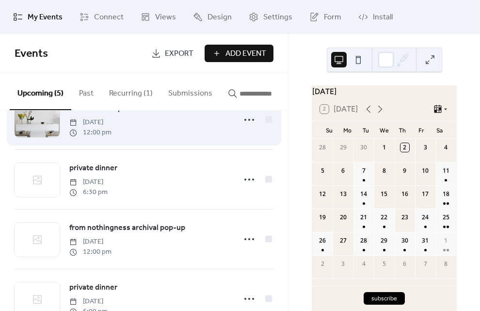
scroll to position [37, 0]
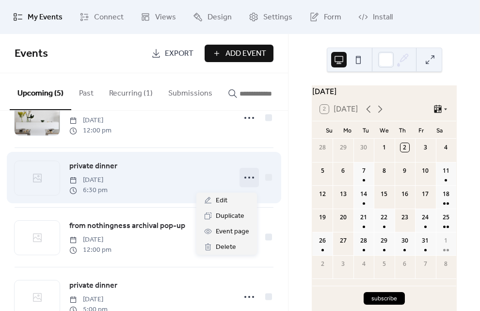
click at [248, 179] on icon at bounding box center [250, 178] width 16 height 16
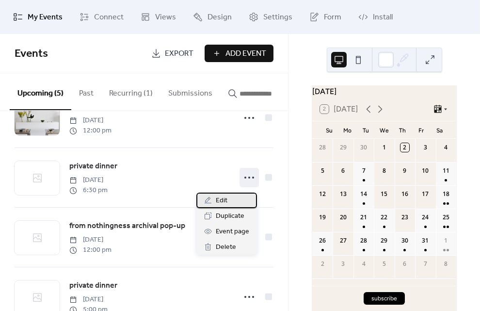
click at [226, 201] on span "Edit" at bounding box center [222, 201] width 12 height 12
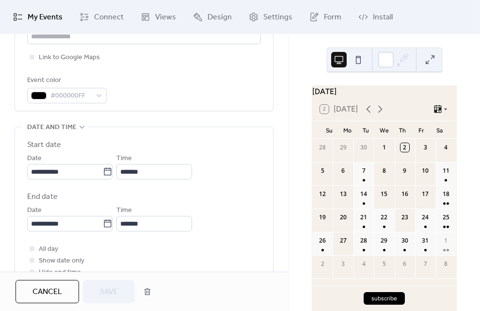
scroll to position [245, 0]
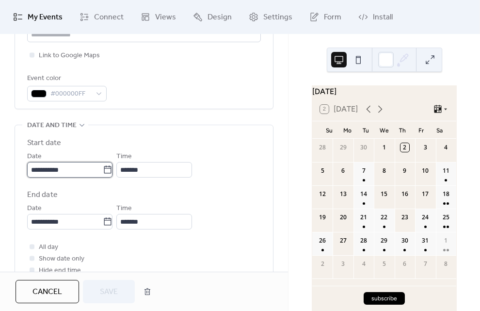
click at [91, 169] on input "**********" at bounding box center [65, 170] width 76 height 16
click at [123, 196] on label "End date" at bounding box center [144, 195] width 234 height 12
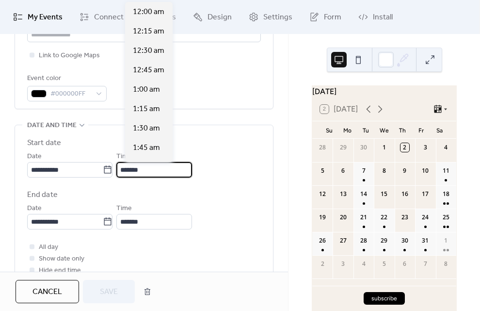
click at [155, 170] on input "*******" at bounding box center [154, 170] width 76 height 16
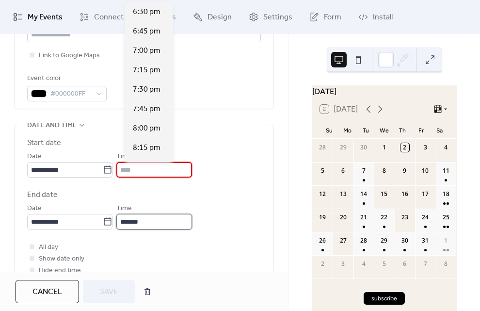
type input "*******"
click at [153, 222] on input "*******" at bounding box center [154, 222] width 76 height 16
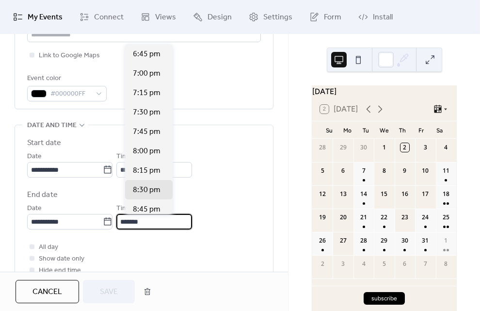
click at [153, 222] on input "*******" at bounding box center [154, 222] width 76 height 16
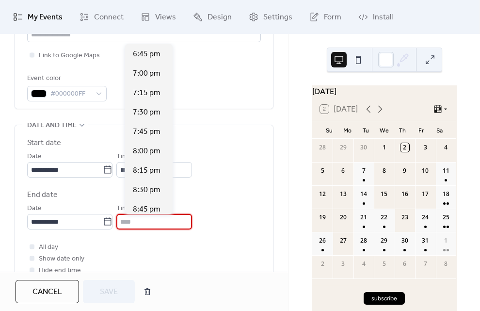
type input "*******"
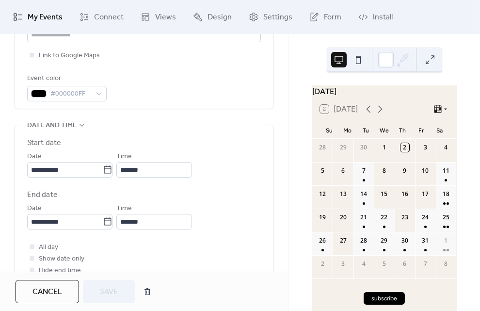
click at [228, 200] on label "End date" at bounding box center [144, 195] width 234 height 12
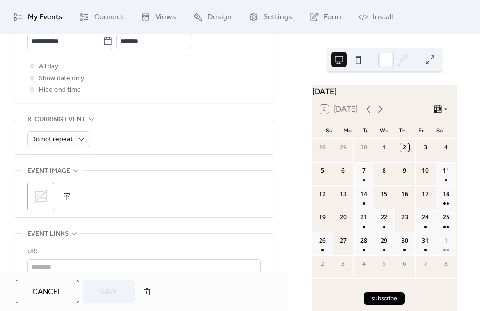
scroll to position [306, 0]
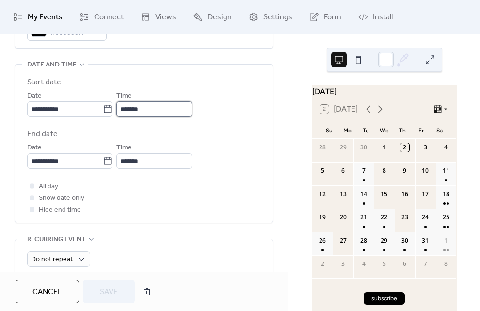
click at [154, 112] on input "*******" at bounding box center [154, 109] width 76 height 16
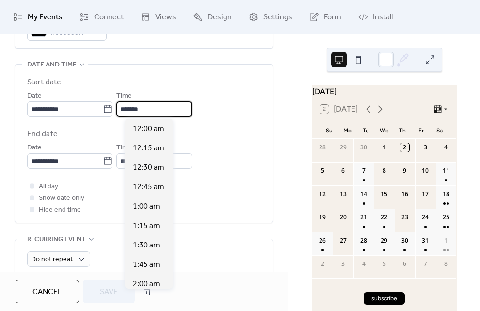
click at [154, 112] on input "*******" at bounding box center [154, 109] width 76 height 16
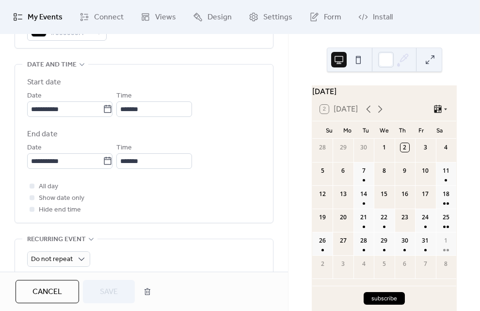
click at [173, 74] on div "**********" at bounding box center [144, 144] width 234 height 158
click at [143, 108] on input "*******" at bounding box center [154, 109] width 76 height 16
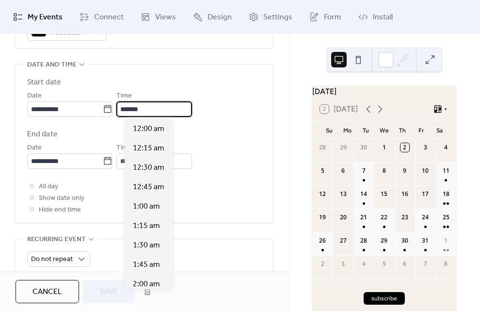
click at [143, 108] on input "*******" at bounding box center [154, 109] width 76 height 16
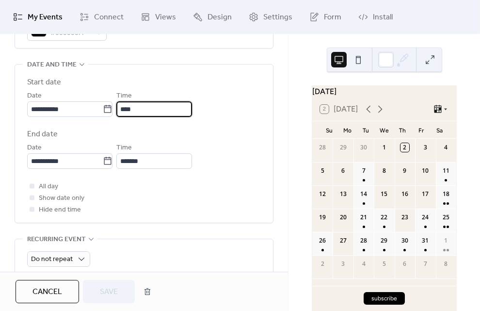
type input "********"
type input "*******"
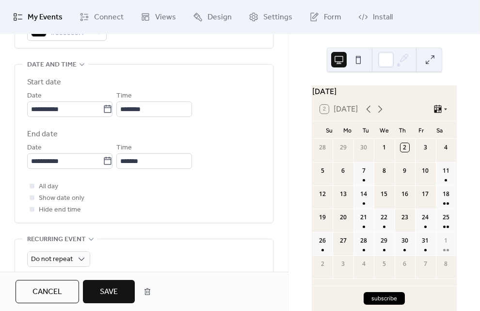
click at [219, 108] on div "**********" at bounding box center [144, 103] width 234 height 27
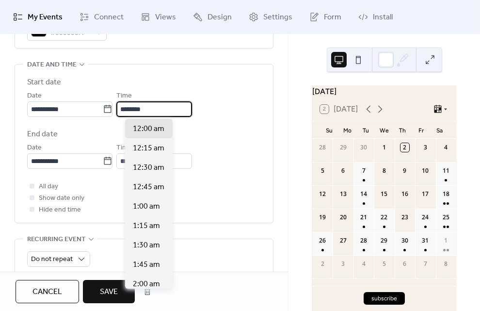
click at [144, 106] on input "********" at bounding box center [154, 109] width 76 height 16
drag, startPoint x: 136, startPoint y: 105, endPoint x: 130, endPoint y: 105, distance: 5.8
click at [130, 105] on input "********" at bounding box center [154, 109] width 76 height 16
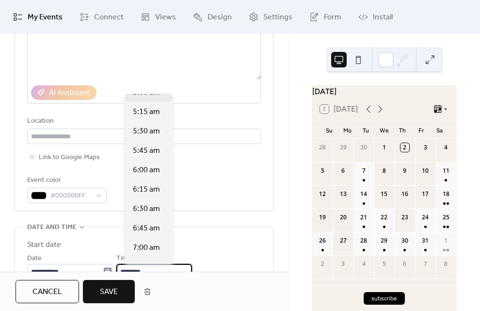
scroll to position [401, 0]
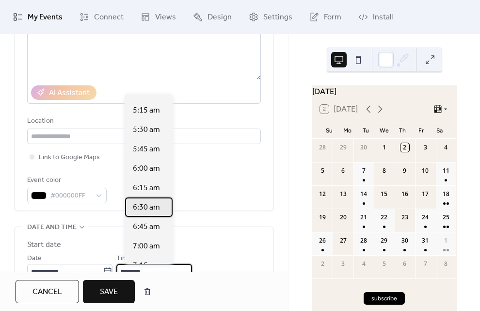
click at [155, 208] on span "6:30 am" at bounding box center [146, 208] width 27 height 12
type input "*******"
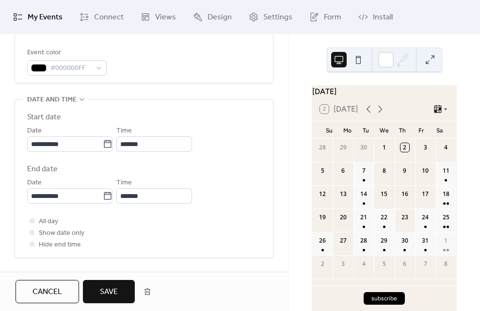
scroll to position [272, 0]
click at [149, 148] on input "*******" at bounding box center [154, 144] width 76 height 16
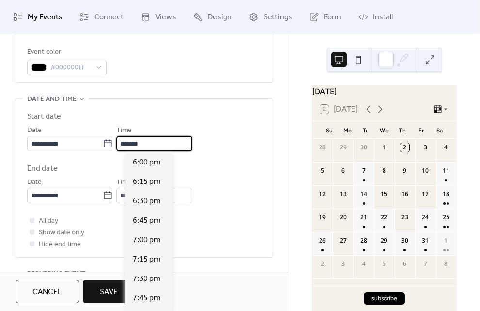
scroll to position [1402, 0]
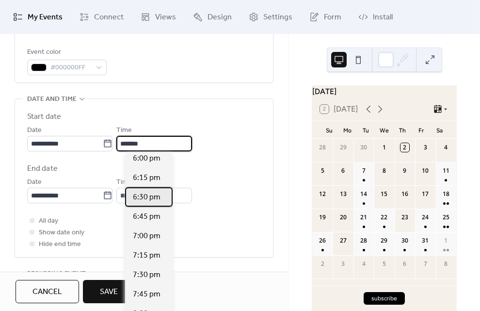
click at [157, 195] on span "6:30 pm" at bounding box center [147, 198] width 28 height 12
type input "*******"
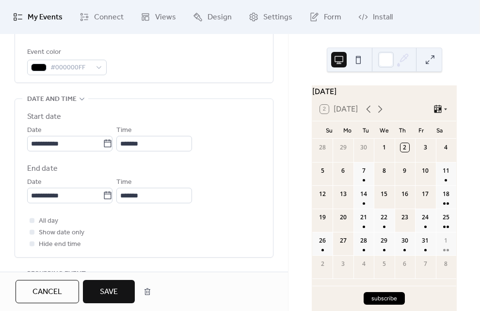
click at [217, 163] on label "End date" at bounding box center [144, 169] width 234 height 12
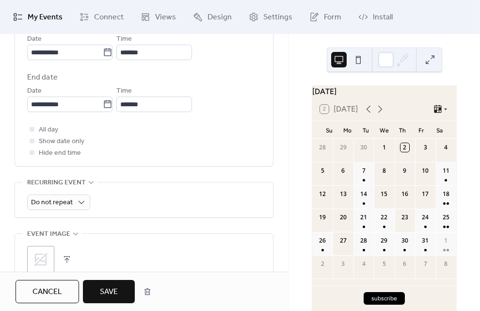
scroll to position [367, 0]
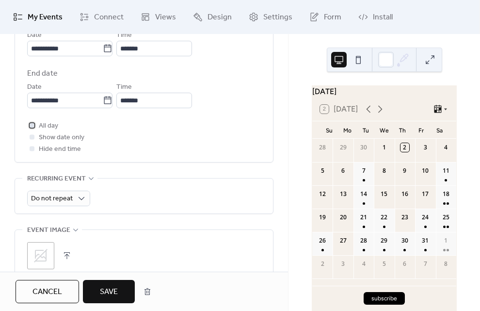
click at [33, 125] on div at bounding box center [32, 125] width 5 height 5
click at [34, 139] on div at bounding box center [32, 137] width 10 height 10
click at [28, 141] on div at bounding box center [32, 137] width 10 height 10
click at [31, 141] on div at bounding box center [32, 137] width 10 height 10
click at [32, 138] on div at bounding box center [32, 136] width 5 height 5
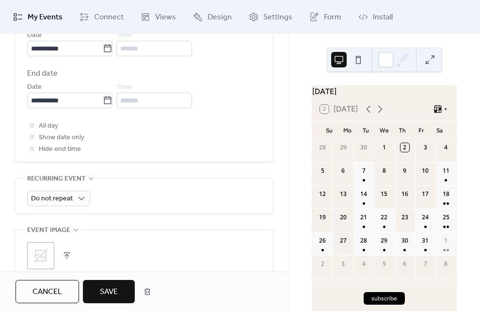
click at [32, 137] on div at bounding box center [32, 136] width 5 height 5
click at [32, 125] on icon at bounding box center [32, 125] width 2 height 2
click at [32, 138] on div at bounding box center [32, 136] width 5 height 5
click at [117, 287] on span "Save" at bounding box center [109, 292] width 18 height 12
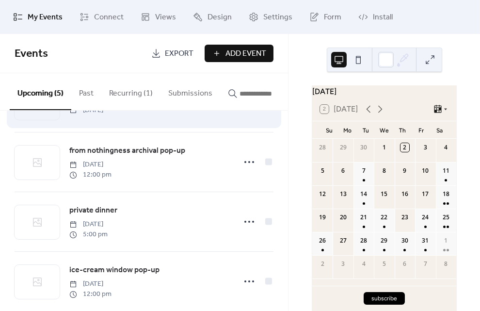
scroll to position [113, 0]
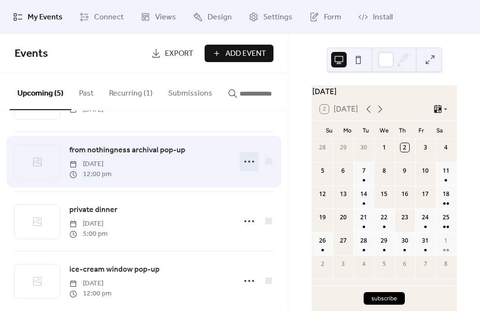
click at [249, 166] on icon at bounding box center [250, 162] width 16 height 16
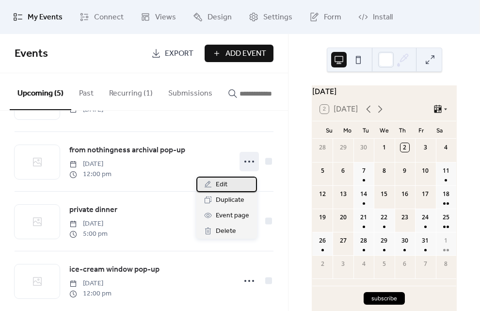
click at [236, 184] on div "Edit" at bounding box center [226, 185] width 61 height 16
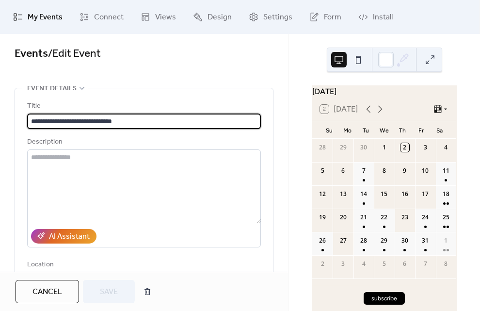
click at [108, 120] on input "**********" at bounding box center [144, 122] width 234 height 16
click at [106, 121] on input "**********" at bounding box center [144, 122] width 234 height 16
click at [102, 119] on input "**********" at bounding box center [144, 122] width 234 height 16
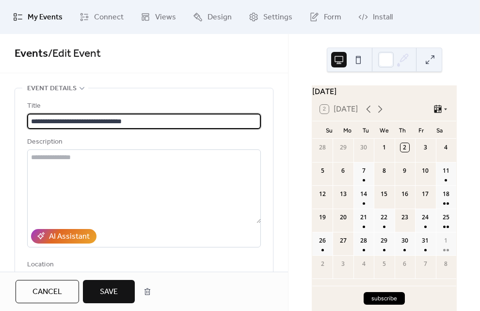
drag, startPoint x: 118, startPoint y: 121, endPoint x: 86, endPoint y: 123, distance: 32.0
click at [86, 123] on input "**********" at bounding box center [142, 122] width 231 height 16
paste input "*"
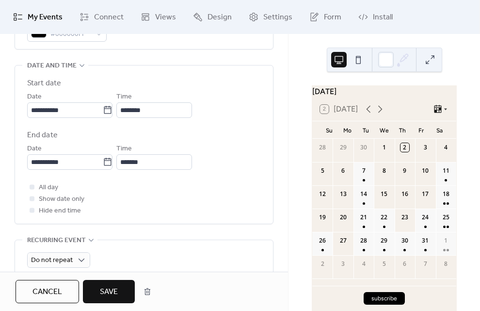
scroll to position [306, 0]
type input "**********"
click at [35, 198] on div at bounding box center [32, 198] width 10 height 10
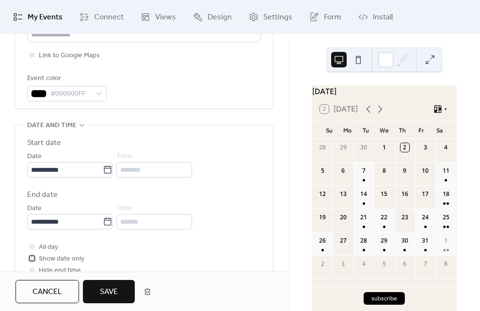
scroll to position [247, 0]
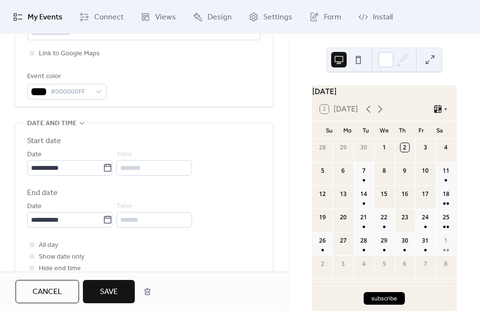
click at [136, 165] on div "********" at bounding box center [154, 168] width 76 height 16
click at [33, 245] on div at bounding box center [32, 244] width 5 height 5
click at [31, 244] on div at bounding box center [32, 244] width 5 height 5
click at [31, 260] on div at bounding box center [32, 256] width 10 height 10
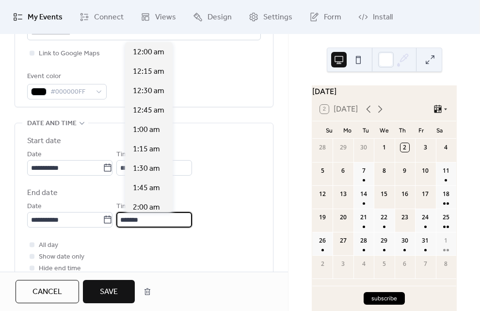
scroll to position [1009, 0]
click at [128, 220] on input "*******" at bounding box center [154, 220] width 76 height 16
type input "*******"
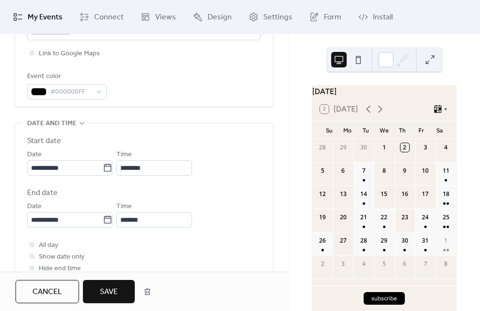
click at [208, 190] on label "End date" at bounding box center [144, 193] width 234 height 12
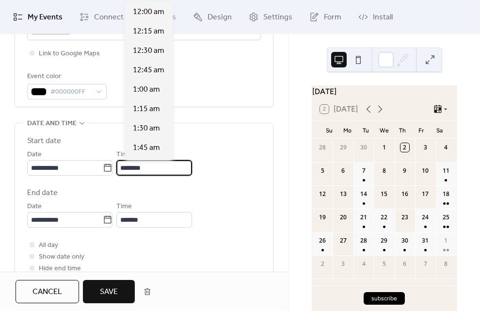
scroll to position [931, 0]
click at [137, 167] on input "********" at bounding box center [154, 168] width 76 height 16
drag, startPoint x: 135, startPoint y: 167, endPoint x: 128, endPoint y: 167, distance: 7.3
click at [128, 167] on input "********" at bounding box center [154, 168] width 76 height 16
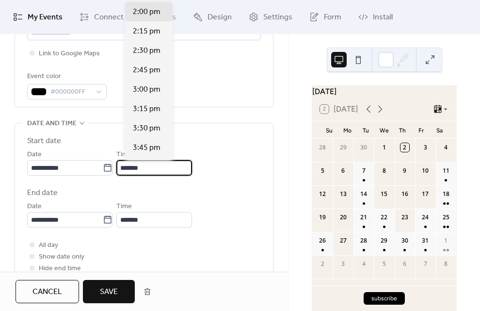
type input "*******"
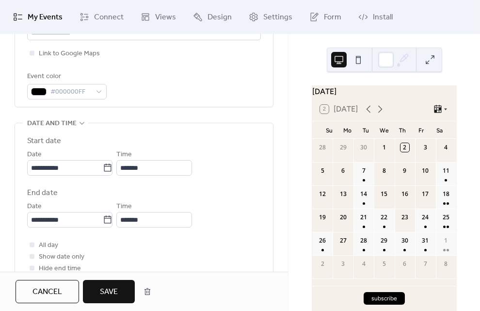
click at [227, 196] on label "End date" at bounding box center [144, 193] width 234 height 12
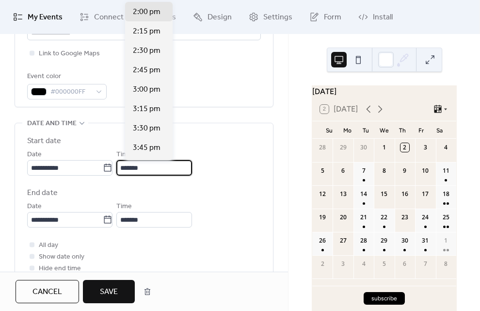
click at [129, 168] on input "*******" at bounding box center [154, 168] width 76 height 16
type input "*******"
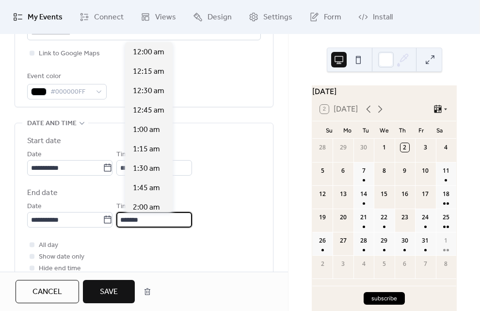
scroll to position [1552, 0]
drag, startPoint x: 131, startPoint y: 217, endPoint x: 126, endPoint y: 217, distance: 5.8
click at [126, 217] on input "*******" at bounding box center [154, 220] width 76 height 16
type input "*******"
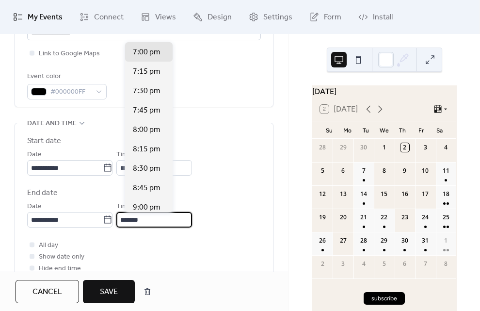
click at [180, 244] on div "All day Show date only Hide end time" at bounding box center [144, 256] width 234 height 35
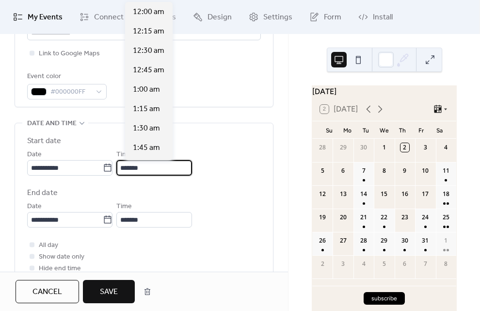
scroll to position [1009, 0]
drag, startPoint x: 132, startPoint y: 167, endPoint x: 127, endPoint y: 167, distance: 5.3
click at [127, 167] on input "*******" at bounding box center [154, 168] width 76 height 16
type input "*******"
click at [179, 191] on label "End date" at bounding box center [144, 193] width 234 height 12
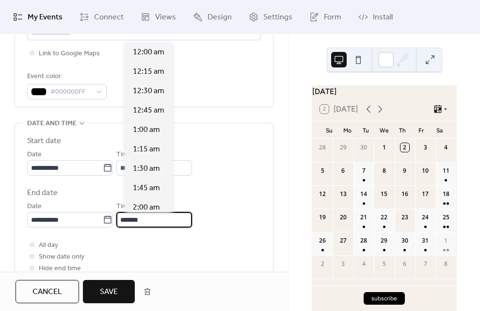
click at [129, 217] on input "*******" at bounding box center [154, 220] width 76 height 16
type input "*******"
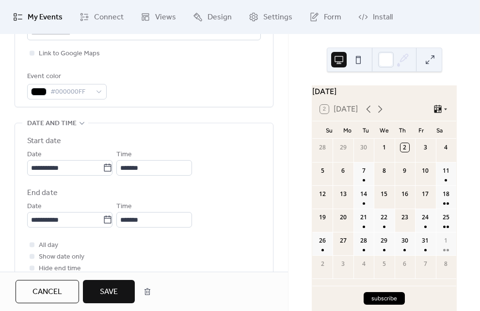
click at [189, 235] on div "**********" at bounding box center [144, 204] width 234 height 139
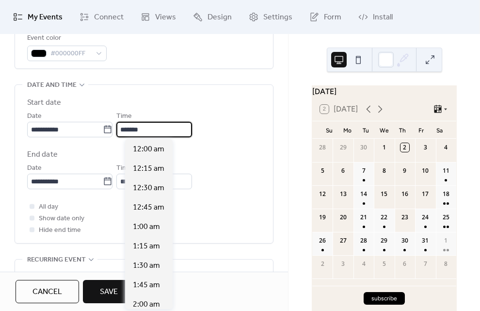
scroll to position [1087, 0]
click at [127, 130] on input "*******" at bounding box center [154, 130] width 76 height 16
type input "*******"
click at [231, 152] on label "End date" at bounding box center [144, 155] width 234 height 12
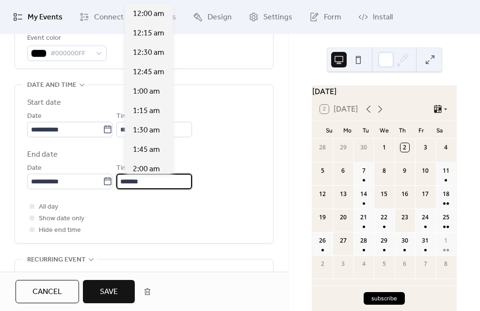
scroll to position [1397, 0]
drag, startPoint x: 131, startPoint y: 181, endPoint x: 125, endPoint y: 181, distance: 5.8
click at [125, 181] on input "*******" at bounding box center [154, 182] width 76 height 16
type input "*******"
click at [220, 205] on div "All day Show date only Hide end time" at bounding box center [144, 218] width 234 height 35
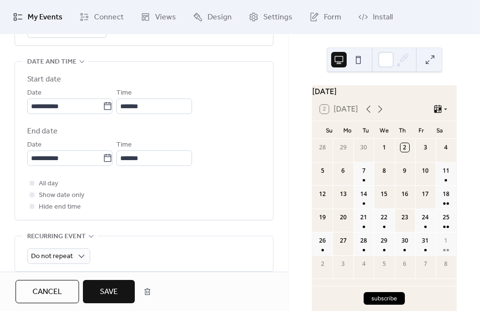
scroll to position [316, 0]
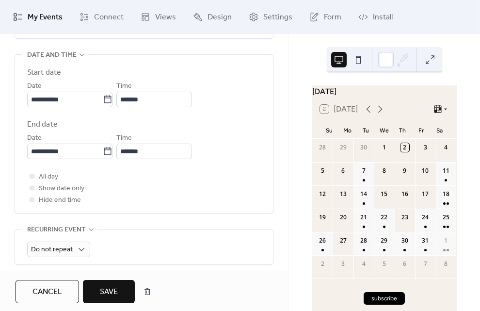
click at [111, 281] on button "Save" at bounding box center [109, 291] width 52 height 23
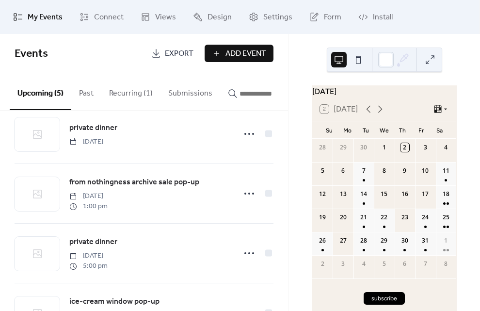
scroll to position [130, 0]
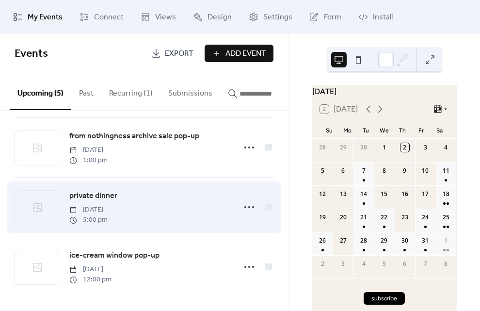
click at [133, 202] on div "private dinner Wednesday, October 29, 2025 5:00 pm" at bounding box center [149, 207] width 161 height 35
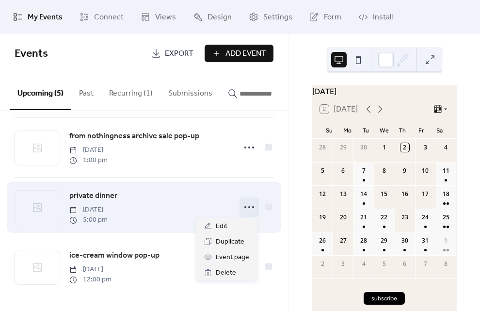
click at [248, 209] on icon at bounding box center [250, 207] width 16 height 16
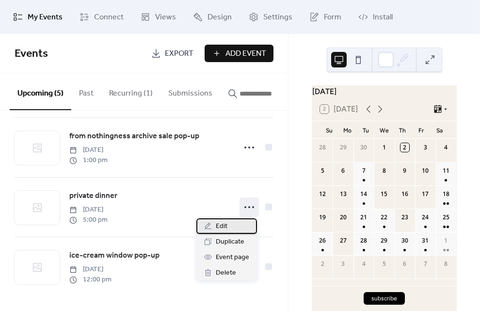
click at [232, 225] on div "Edit" at bounding box center [226, 226] width 61 height 16
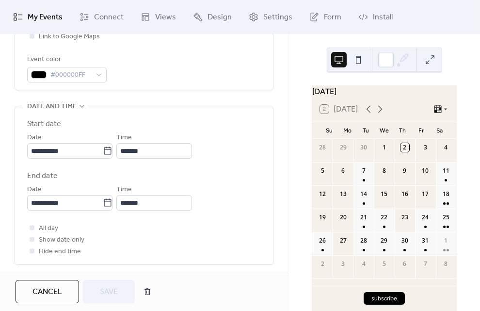
scroll to position [311, 0]
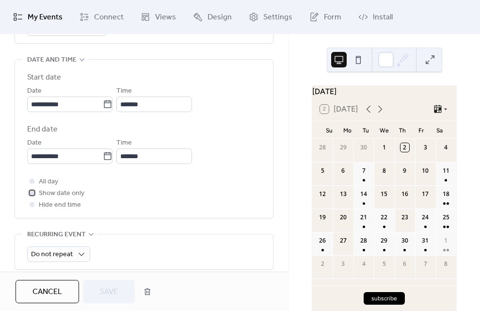
click at [33, 192] on div at bounding box center [32, 192] width 5 height 5
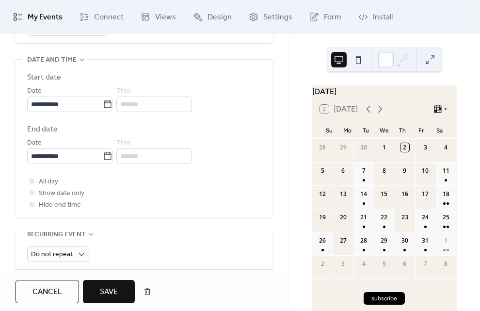
click at [107, 293] on span "Save" at bounding box center [109, 292] width 18 height 12
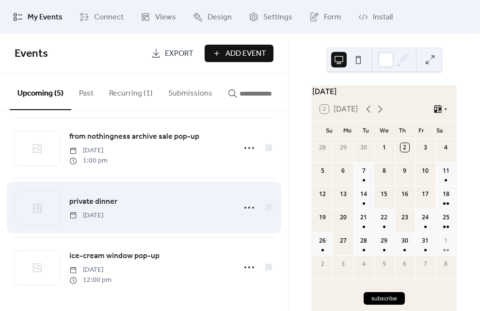
scroll to position [130, 0]
click at [242, 204] on icon at bounding box center [250, 207] width 16 height 16
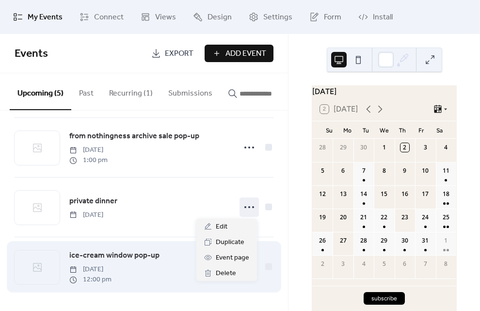
click at [241, 293] on div "ice-cream window pop-up Thursday, October 30, 2025 12:00 pm" at bounding box center [144, 266] width 259 height 59
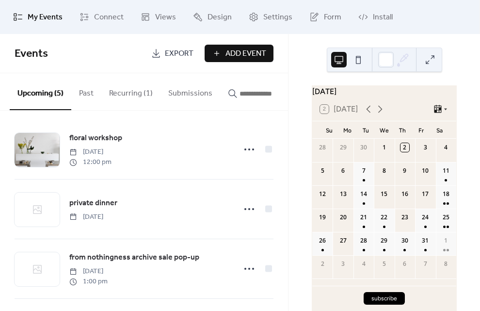
scroll to position [16, 0]
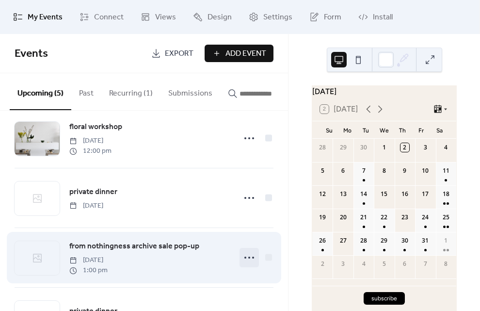
click at [244, 263] on icon at bounding box center [250, 258] width 16 height 16
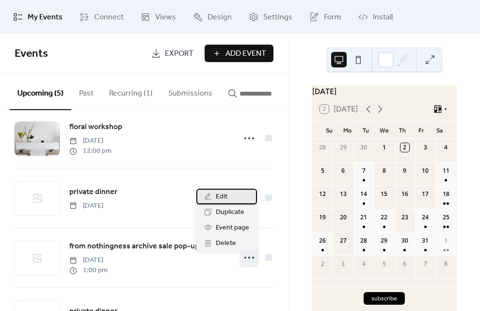
click at [230, 198] on div "Edit" at bounding box center [226, 197] width 61 height 16
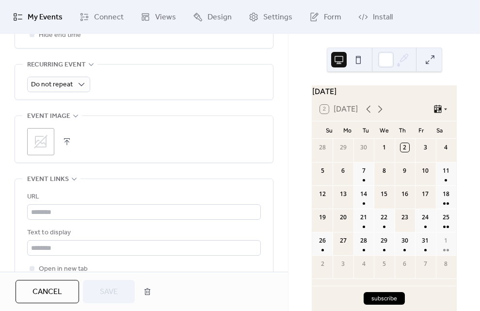
scroll to position [637, 0]
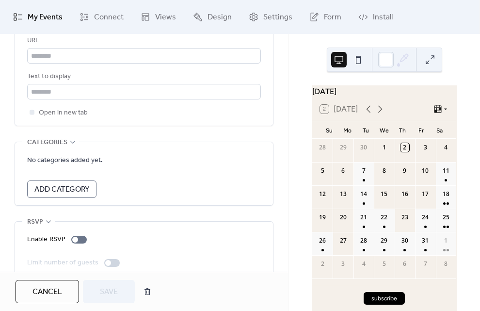
click at [55, 302] on button "Cancel" at bounding box center [48, 291] width 64 height 23
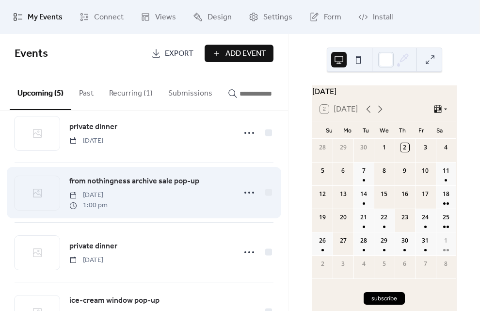
scroll to position [130, 0]
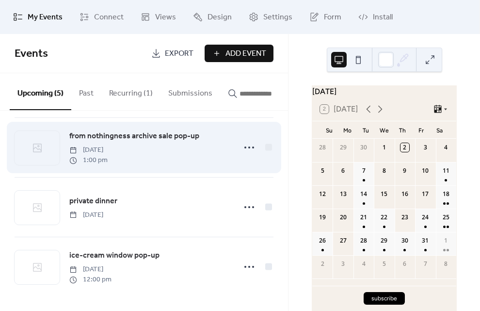
click at [171, 163] on div "from nothingness archive sale pop-up Friday, October 24, 2025 1:00 pm" at bounding box center [149, 147] width 161 height 35
click at [170, 135] on span "from nothingness archive sale pop-up" at bounding box center [134, 136] width 130 height 12
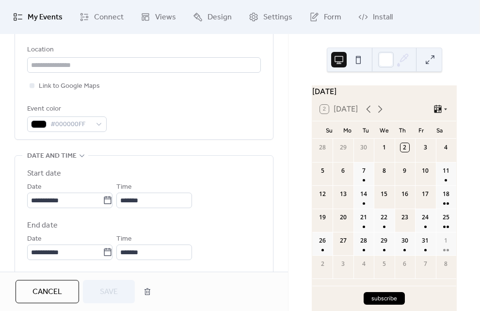
scroll to position [215, 0]
click at [111, 200] on icon at bounding box center [108, 200] width 10 height 10
click at [103, 200] on input "**********" at bounding box center [65, 201] width 76 height 16
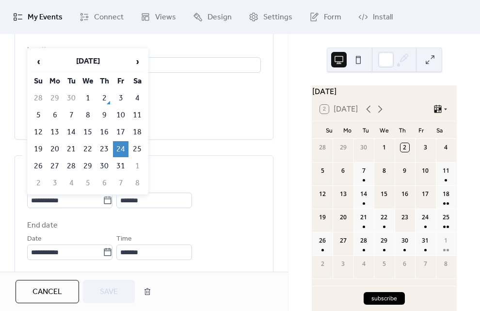
click at [118, 147] on td "24" at bounding box center [121, 149] width 16 height 16
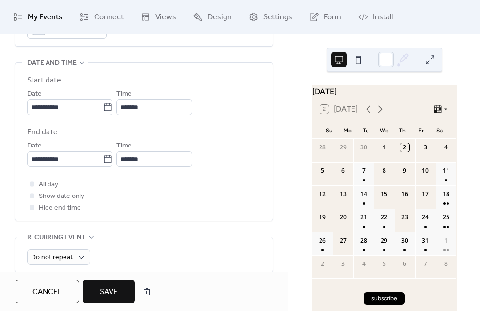
scroll to position [320, 0]
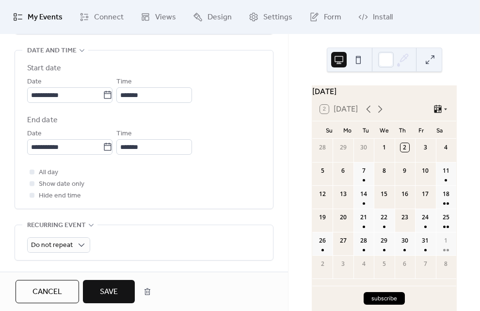
click at [114, 287] on span "Save" at bounding box center [109, 292] width 18 height 12
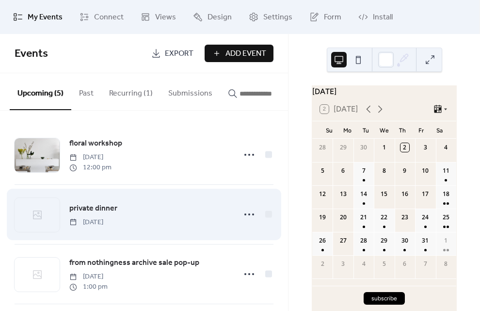
click at [103, 223] on span "[DATE]" at bounding box center [86, 222] width 34 height 10
click at [108, 212] on span "private dinner" at bounding box center [93, 209] width 48 height 12
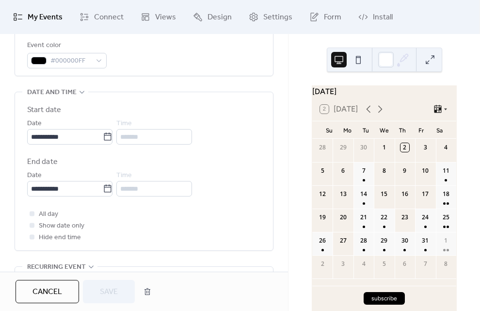
scroll to position [280, 0]
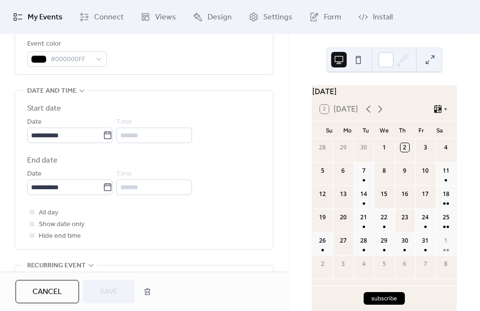
click at [36, 234] on div at bounding box center [32, 235] width 10 height 10
click at [34, 237] on div at bounding box center [32, 235] width 5 height 5
click at [31, 223] on icon at bounding box center [32, 223] width 3 height 3
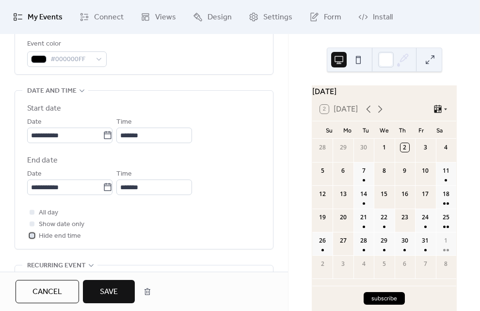
click at [31, 235] on div at bounding box center [32, 235] width 5 height 5
click at [33, 223] on div at bounding box center [32, 223] width 5 height 5
click at [33, 224] on div at bounding box center [32, 223] width 5 height 5
click at [32, 235] on icon at bounding box center [32, 235] width 3 height 3
click at [32, 223] on div at bounding box center [32, 223] width 5 height 5
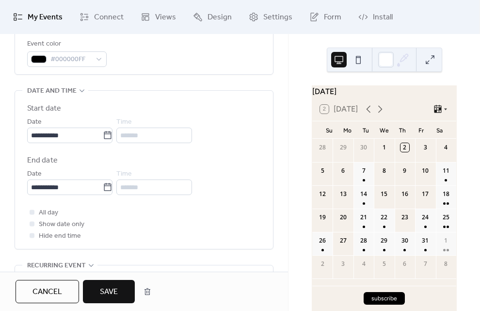
click at [125, 296] on button "Save" at bounding box center [109, 291] width 52 height 23
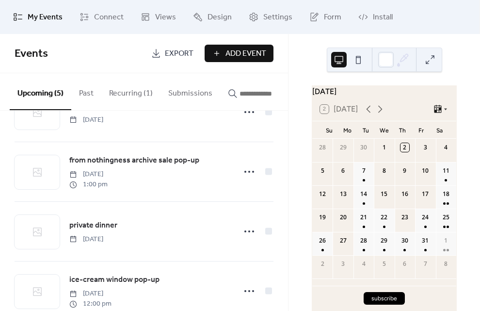
scroll to position [102, 0]
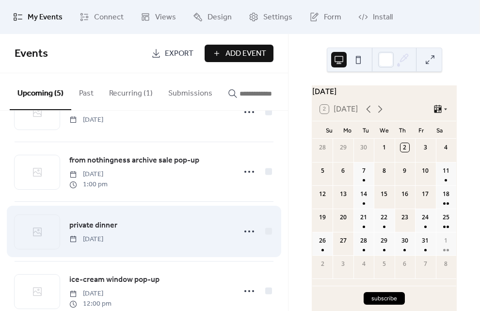
click at [98, 223] on span "private dinner" at bounding box center [93, 226] width 48 height 12
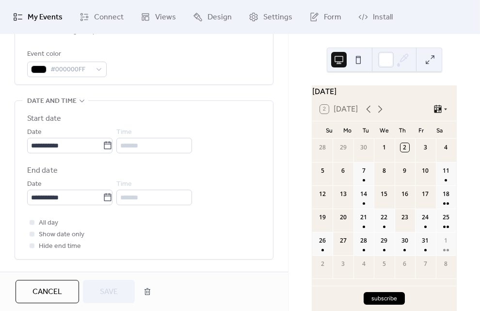
scroll to position [293, 0]
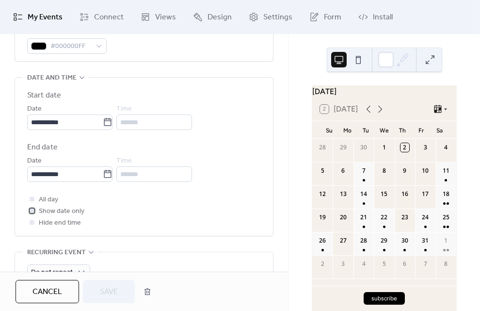
click at [33, 212] on icon at bounding box center [32, 210] width 3 height 3
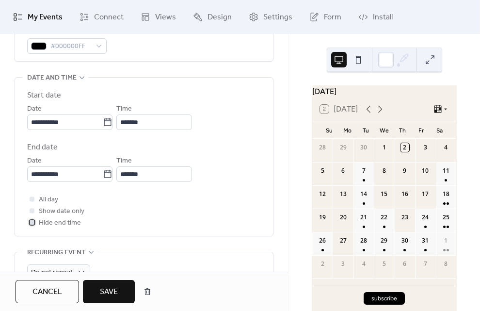
click at [32, 221] on div at bounding box center [32, 222] width 5 height 5
click at [32, 211] on div at bounding box center [32, 210] width 5 height 5
click at [33, 215] on label "Show date only" at bounding box center [55, 211] width 57 height 12
click at [33, 224] on div at bounding box center [32, 222] width 5 height 5
click at [32, 212] on div at bounding box center [32, 210] width 5 height 5
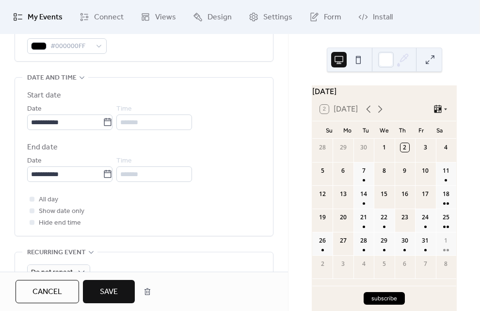
click at [101, 286] on span "Save" at bounding box center [109, 292] width 18 height 12
